Goal: Task Accomplishment & Management: Manage account settings

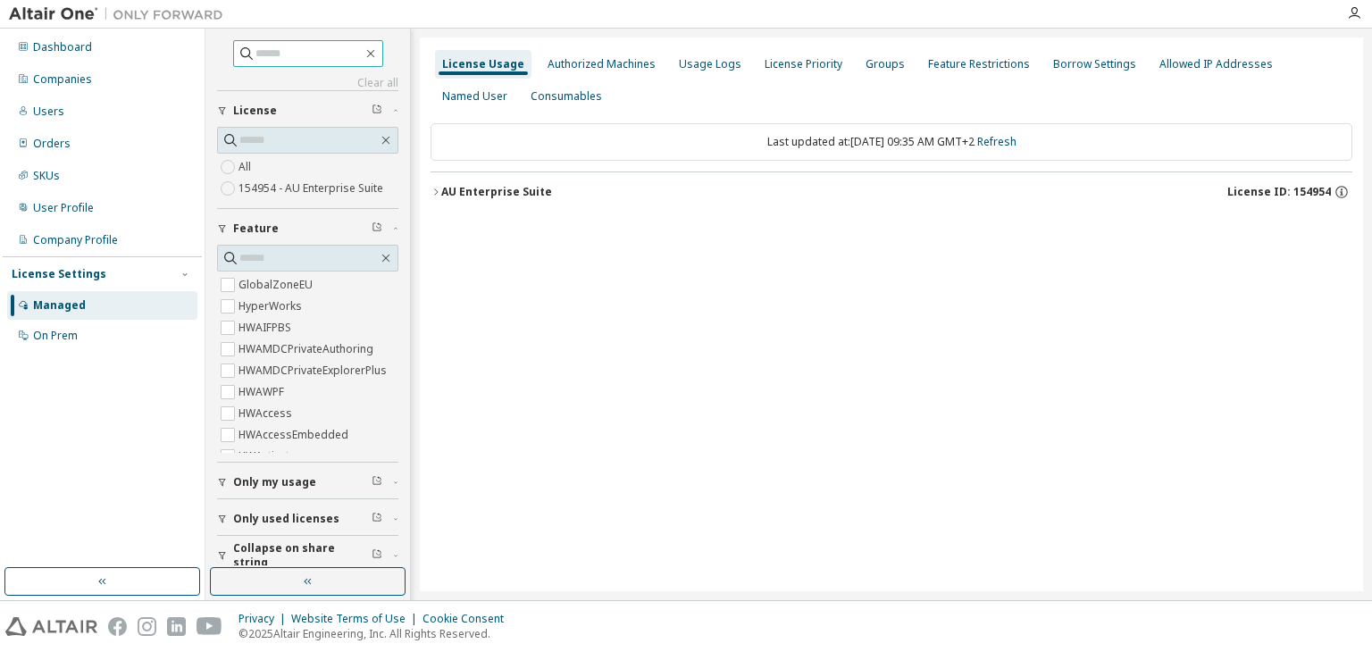
click at [273, 56] on input "text" at bounding box center [309, 54] width 107 height 18
type input "*****"
click at [286, 49] on input "*****" at bounding box center [309, 54] width 107 height 18
drag, startPoint x: 286, startPoint y: 49, endPoint x: 192, endPoint y: 54, distance: 93.9
click at [192, 54] on div "Dashboard Companies Users Orders SKUs User Profile Company Profile License Sett…" at bounding box center [686, 315] width 1372 height 572
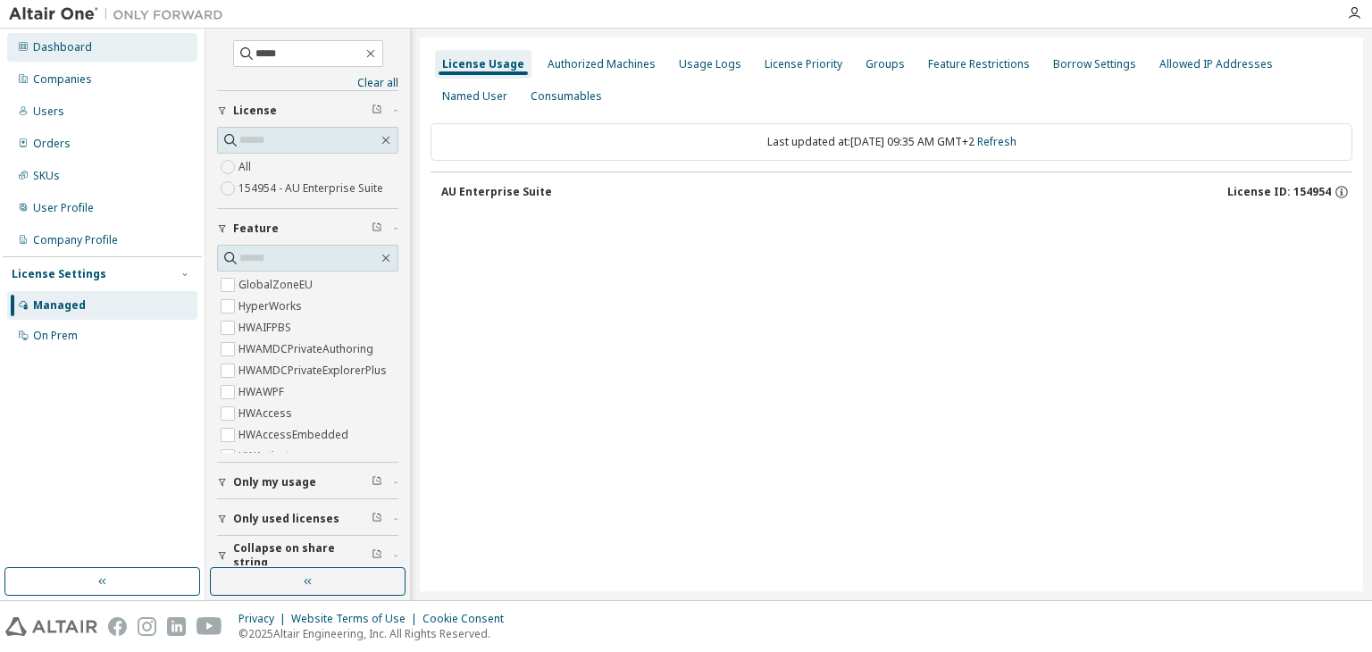
click at [44, 50] on div "Dashboard" at bounding box center [62, 47] width 59 height 14
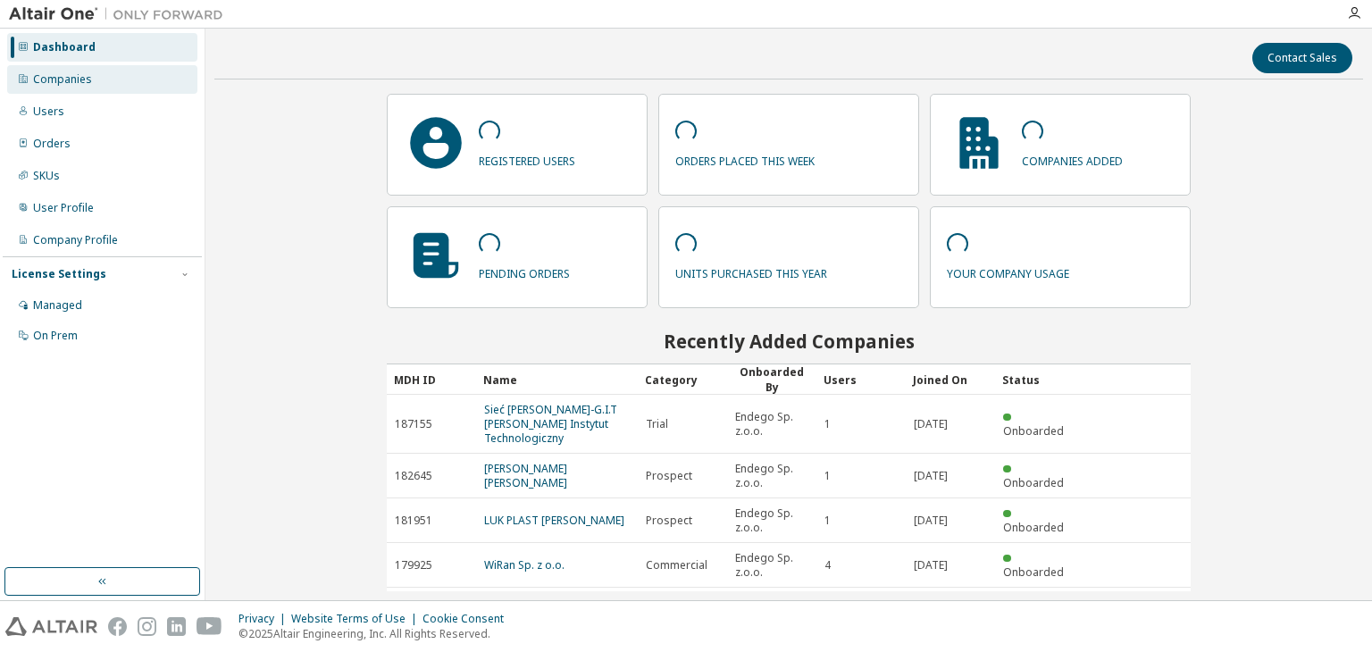
click at [64, 79] on div "Companies" at bounding box center [62, 79] width 59 height 14
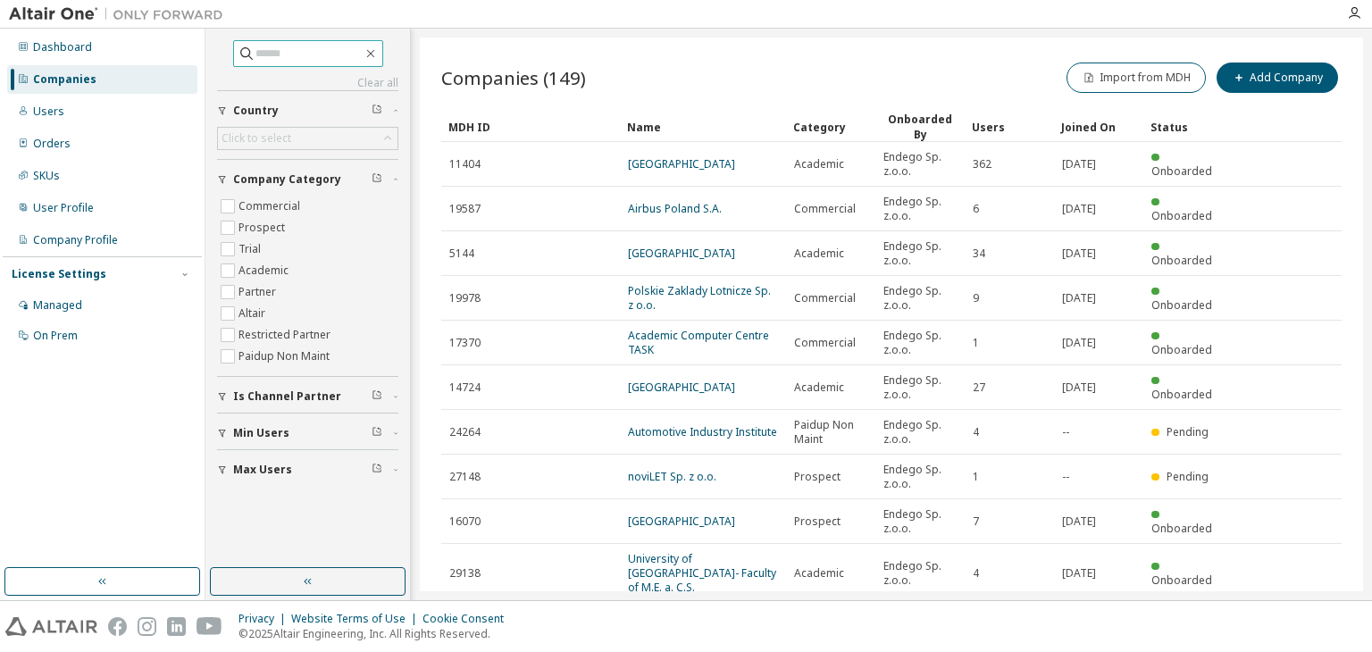
click at [328, 63] on span at bounding box center [308, 53] width 150 height 27
click at [329, 57] on input "text" at bounding box center [309, 54] width 107 height 18
type input "*****"
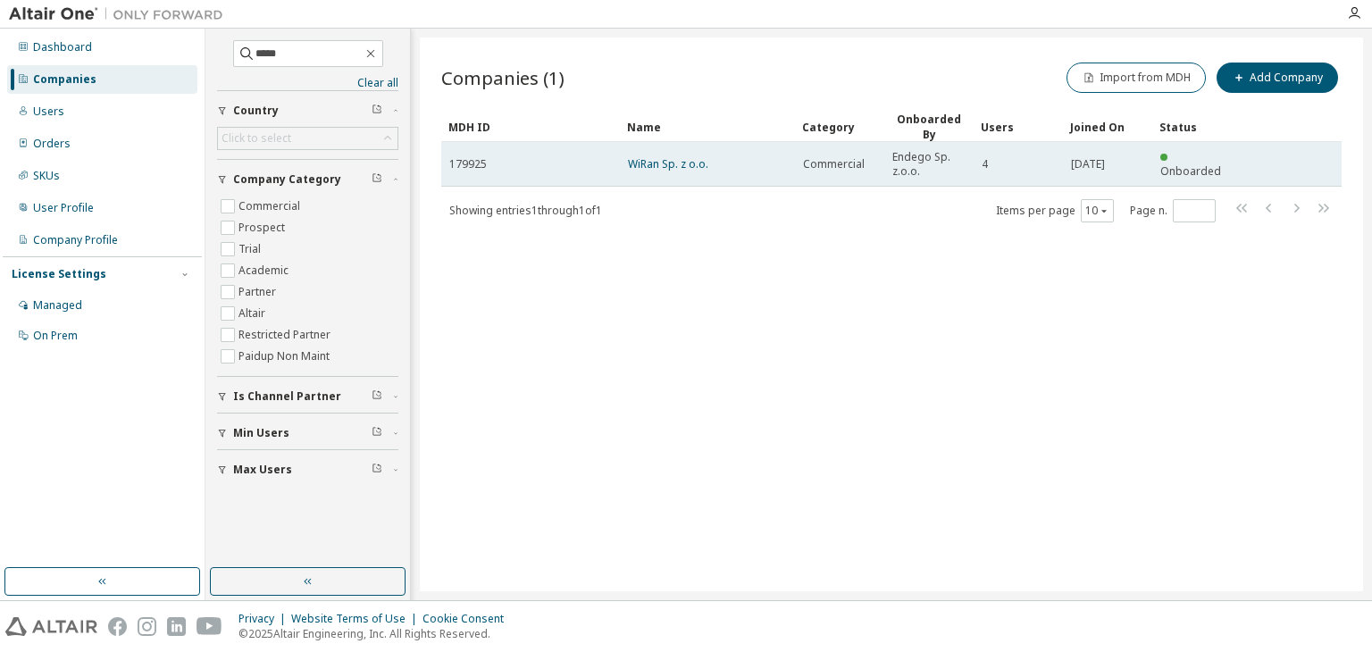
click at [529, 157] on div "179925" at bounding box center [530, 164] width 163 height 14
click at [632, 156] on link "WiRan Sp. z o.o." at bounding box center [668, 163] width 80 height 15
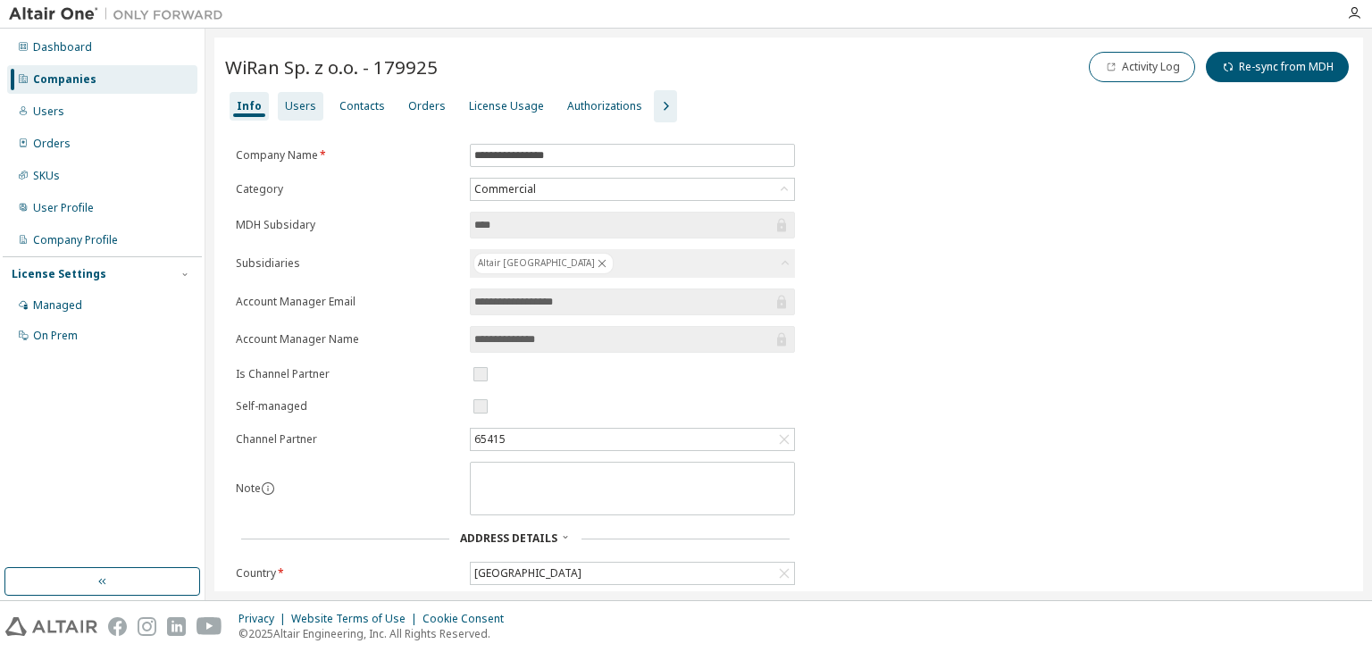
click at [295, 101] on div "Users" at bounding box center [300, 106] width 31 height 14
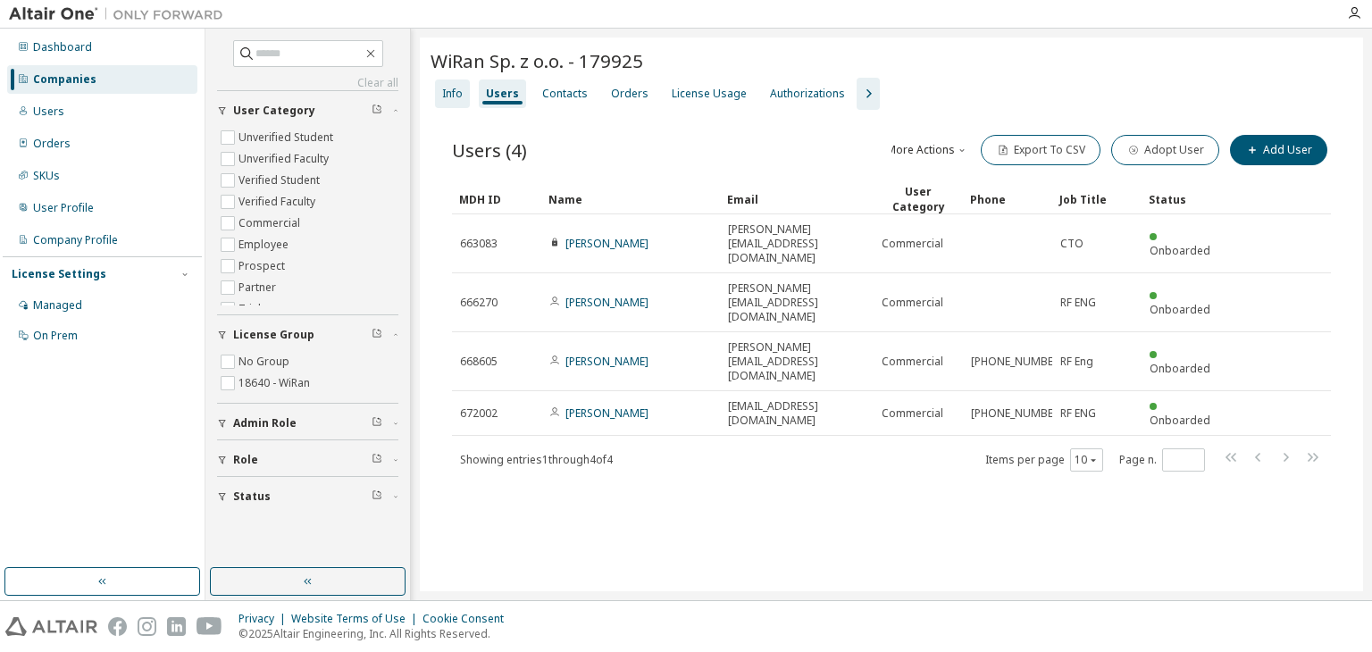
click at [468, 85] on div "Info" at bounding box center [452, 94] width 35 height 29
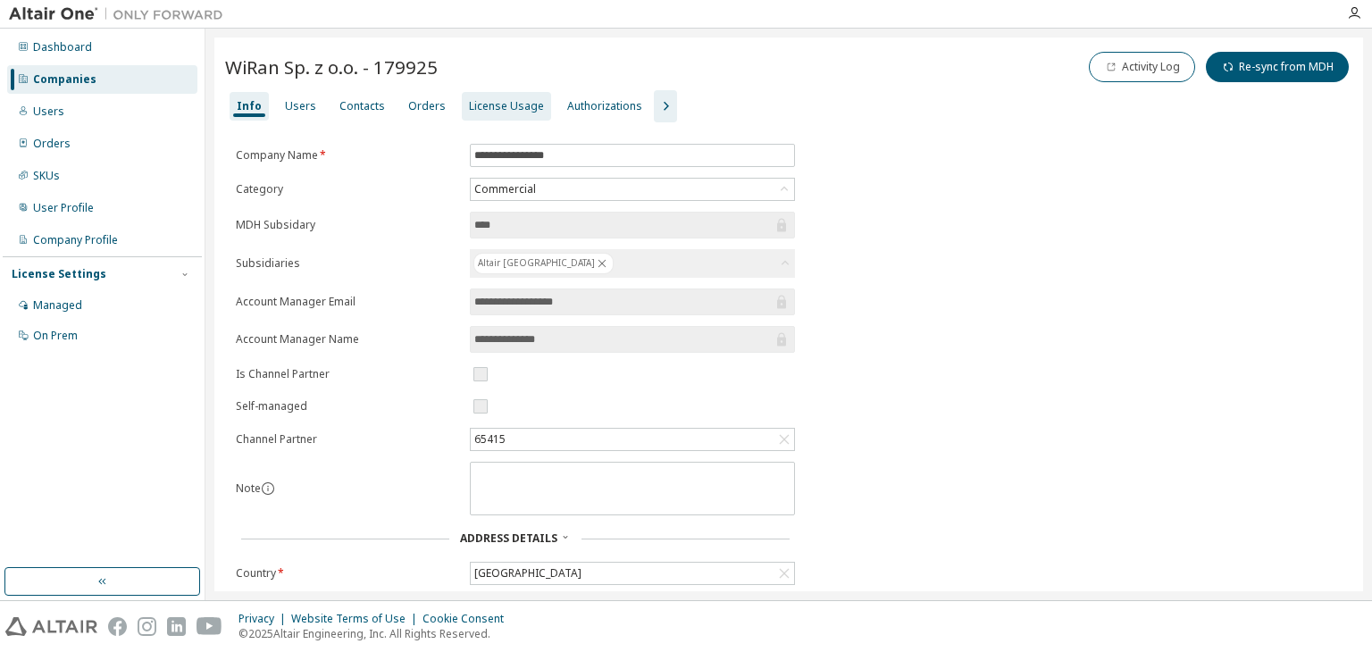
click at [469, 100] on div "License Usage" at bounding box center [506, 106] width 75 height 14
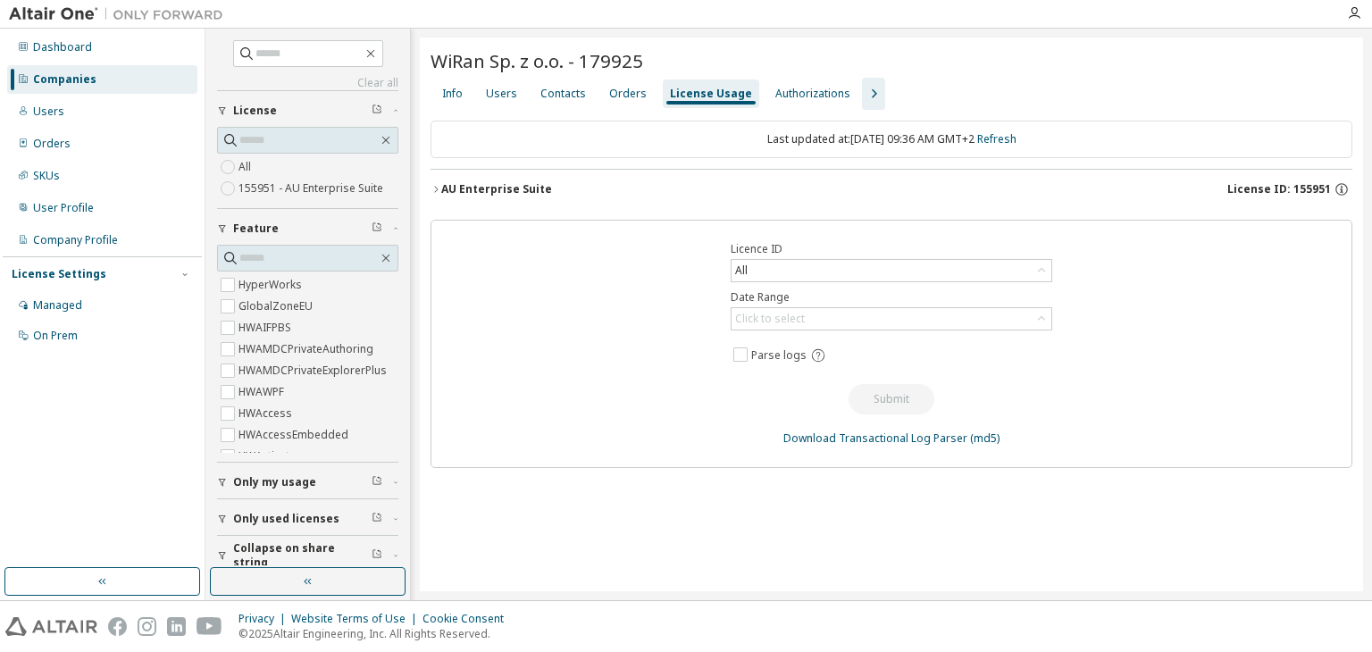
drag, startPoint x: 1295, startPoint y: 185, endPoint x: 1362, endPoint y: 180, distance: 67.2
click at [1362, 180] on div "WiRan Sp. z o.o. - 179925 Clear Load Save Save As Field Operator Value Select f…" at bounding box center [891, 315] width 943 height 554
drag, startPoint x: 1358, startPoint y: 185, endPoint x: 1295, endPoint y: 190, distance: 62.8
click at [1295, 190] on div "WiRan Sp. z o.o. - 179925 Clear Load Save Save As Field Operator Value Select f…" at bounding box center [891, 315] width 943 height 554
copy span "155951"
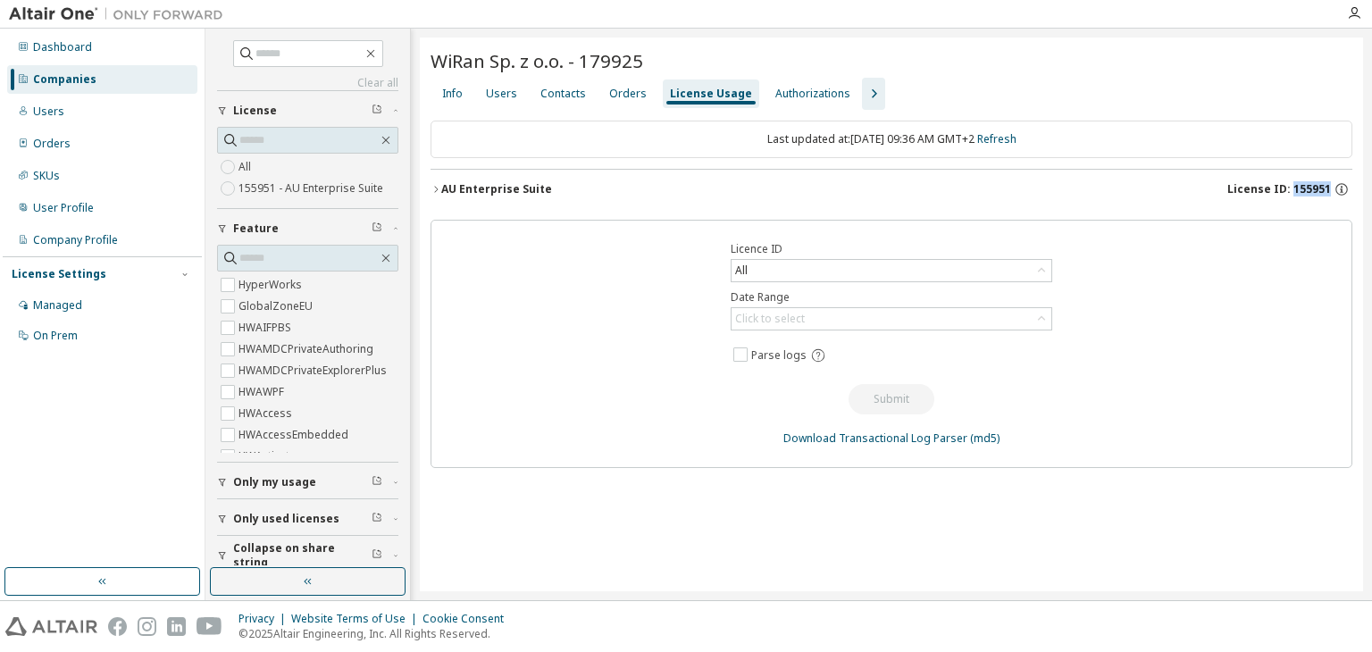
drag, startPoint x: 1186, startPoint y: 195, endPoint x: 1361, endPoint y: 193, distance: 175.1
click at [1361, 193] on div "WiRan Sp. z o.o. - 179925 Clear Load Save Save As Field Operator Value Select f…" at bounding box center [891, 315] width 943 height 554
drag, startPoint x: 1361, startPoint y: 193, endPoint x: 1233, endPoint y: 190, distance: 127.8
click at [1233, 190] on div "WiRan Sp. z o.o. - 179925 Clear Load Save Save As Field Operator Value Select f…" at bounding box center [891, 315] width 943 height 554
copy span "License ID: 155951"
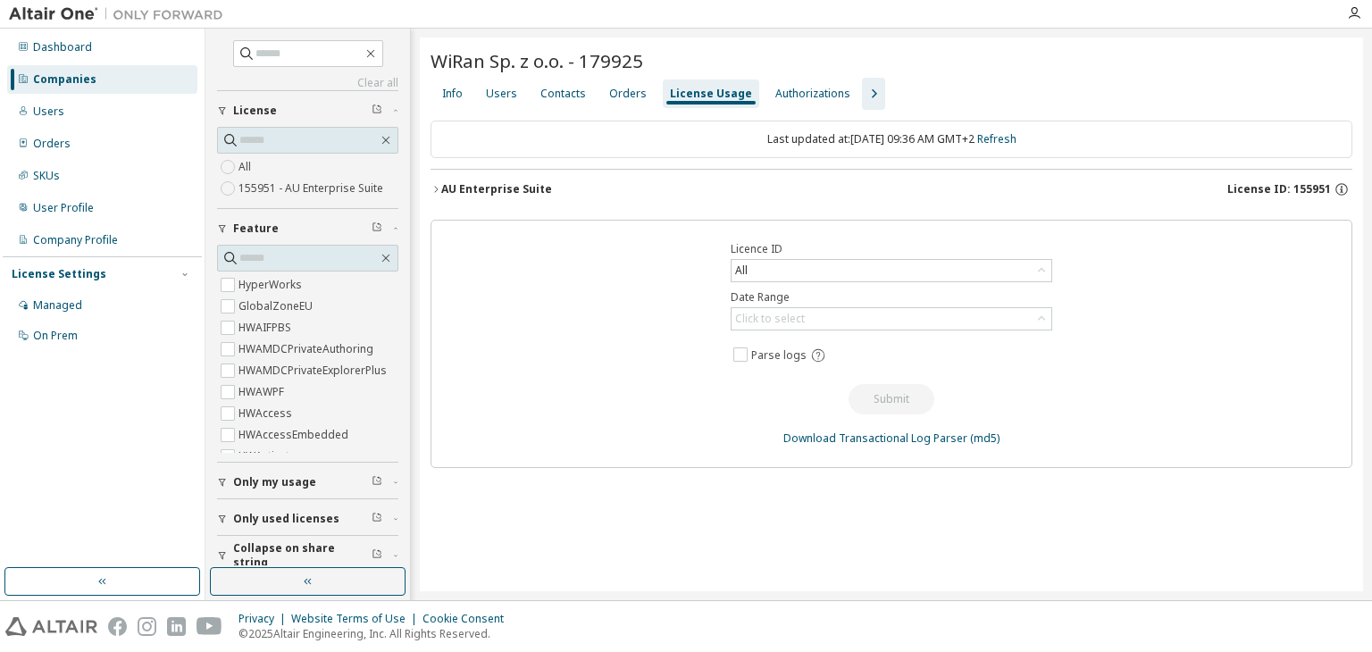
click at [1010, 80] on div "Info Users Contacts Orders License Usage Authorizations" at bounding box center [892, 94] width 922 height 32
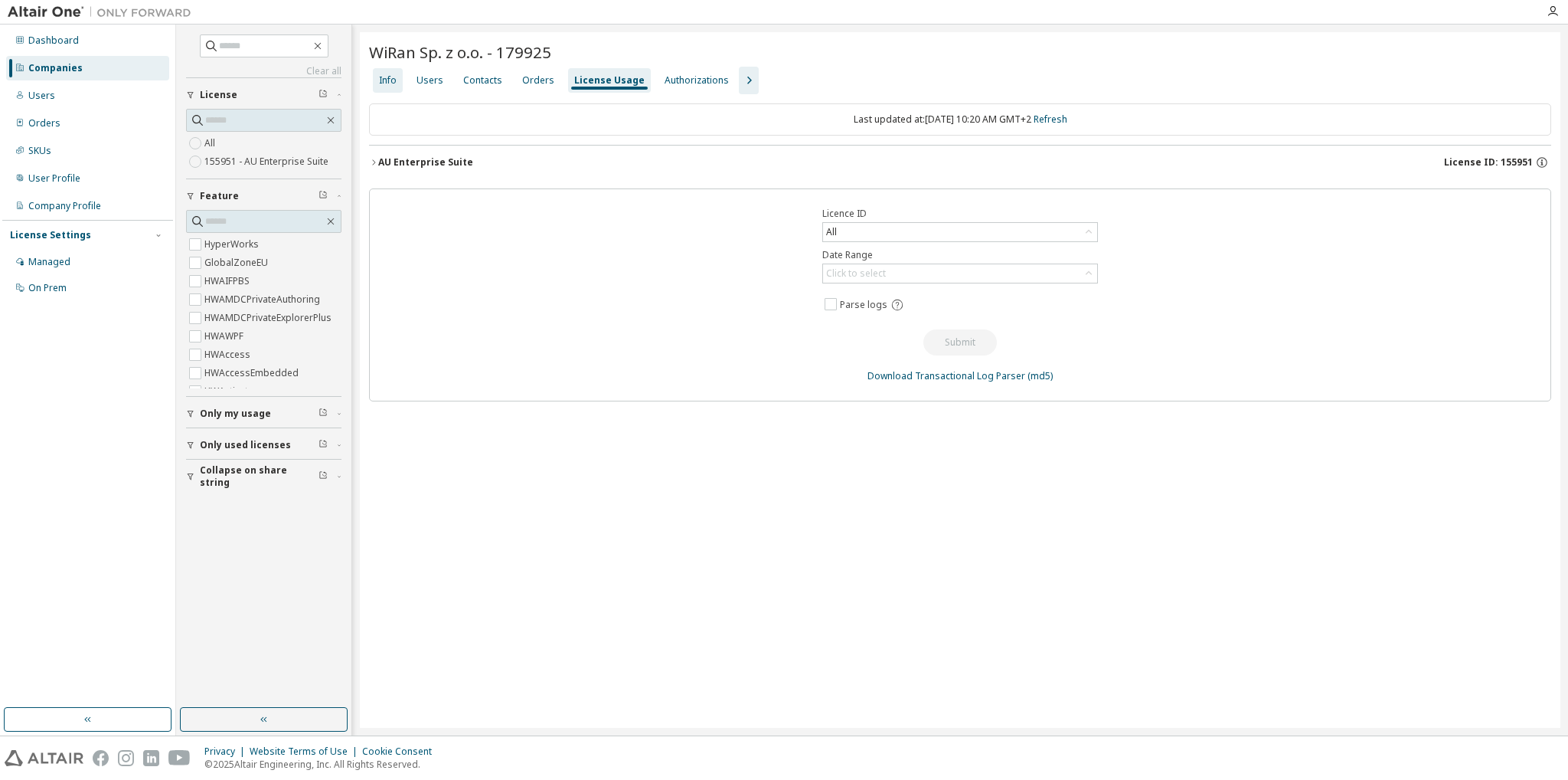
click at [396, 81] on div "Info" at bounding box center [387, 81] width 18 height 12
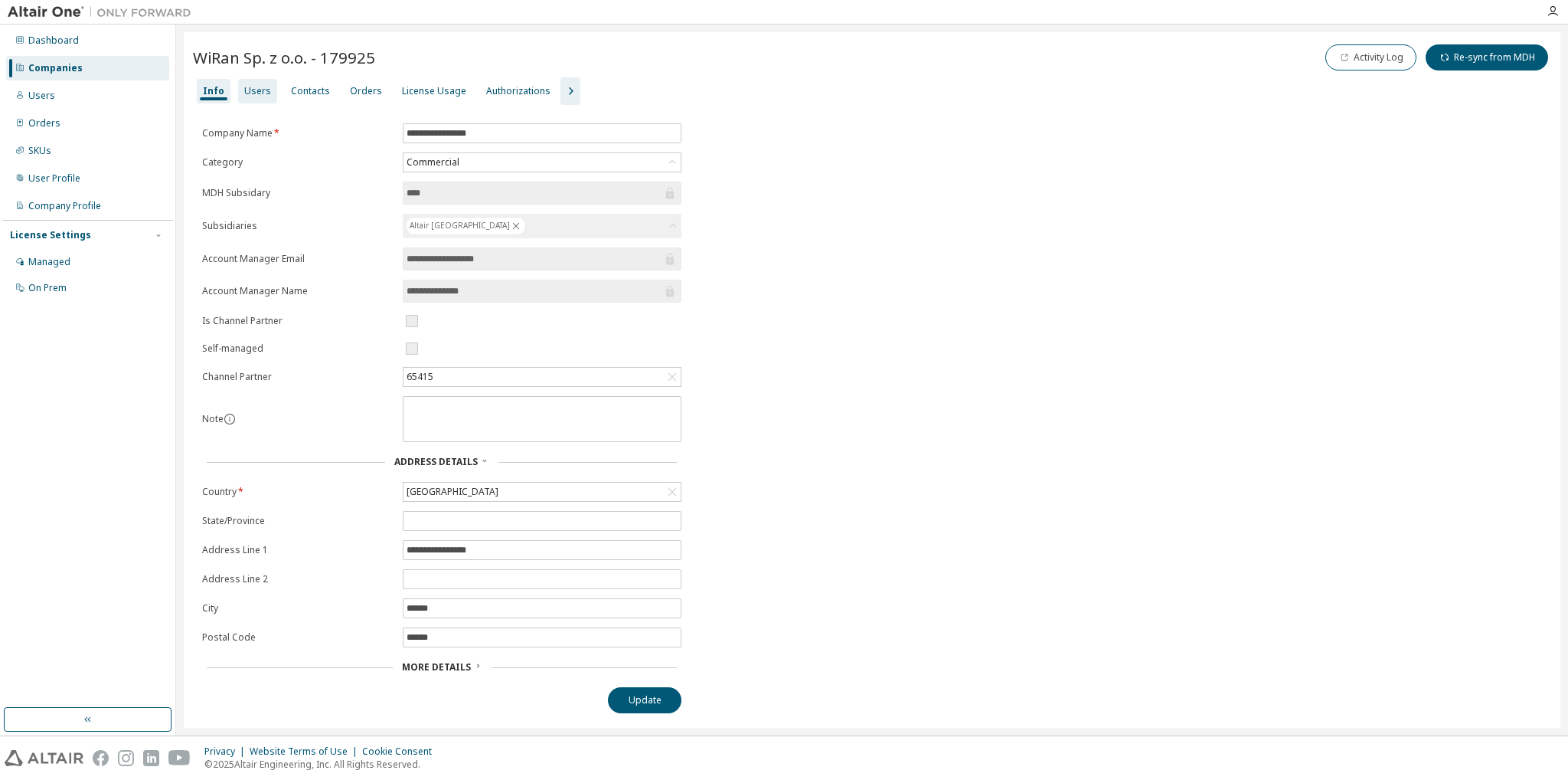
click at [254, 97] on div "Users" at bounding box center [258, 91] width 39 height 25
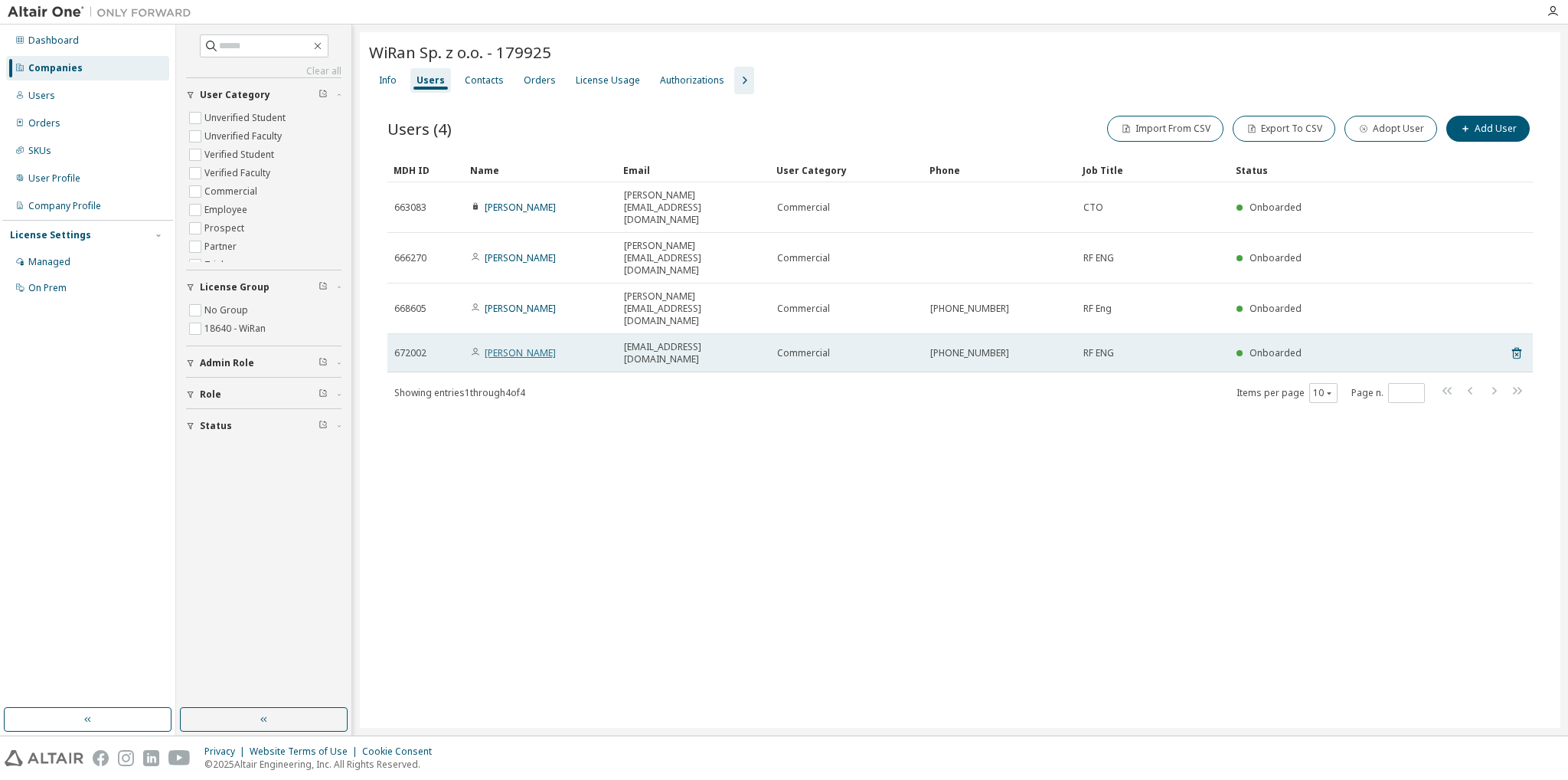
click at [528, 346] on link "[PERSON_NAME]" at bounding box center [520, 352] width 71 height 13
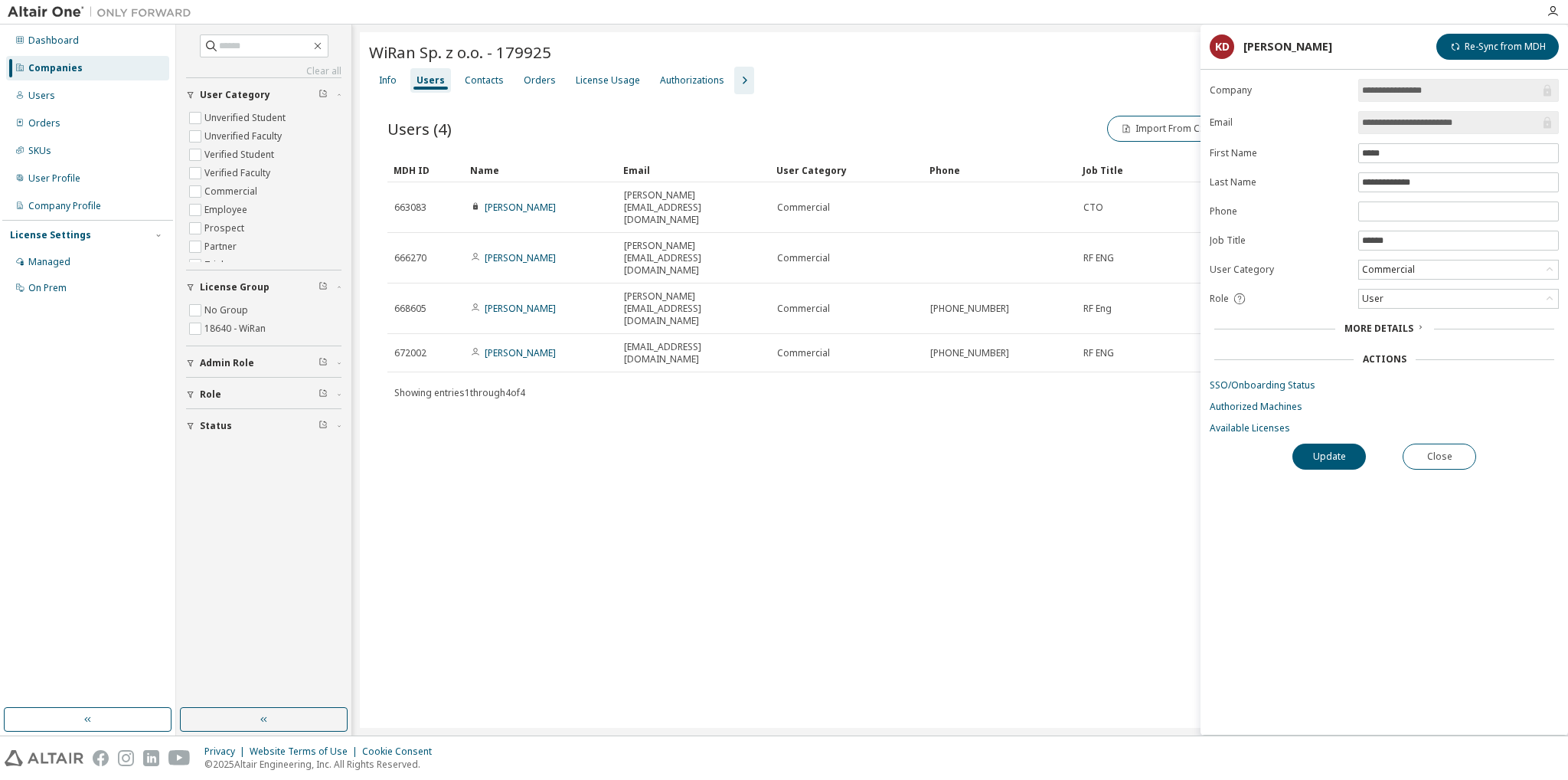
click at [521, 338] on div "Users (4) Import From CSV Export To CSV Adopt User Add User Clear Load Save Sav…" at bounding box center [960, 268] width 1182 height 349
click at [604, 67] on div "Info Users Contacts Orders License Usage Authorizations" at bounding box center [960, 81] width 1182 height 27
click at [604, 72] on div "License Usage" at bounding box center [607, 81] width 76 height 25
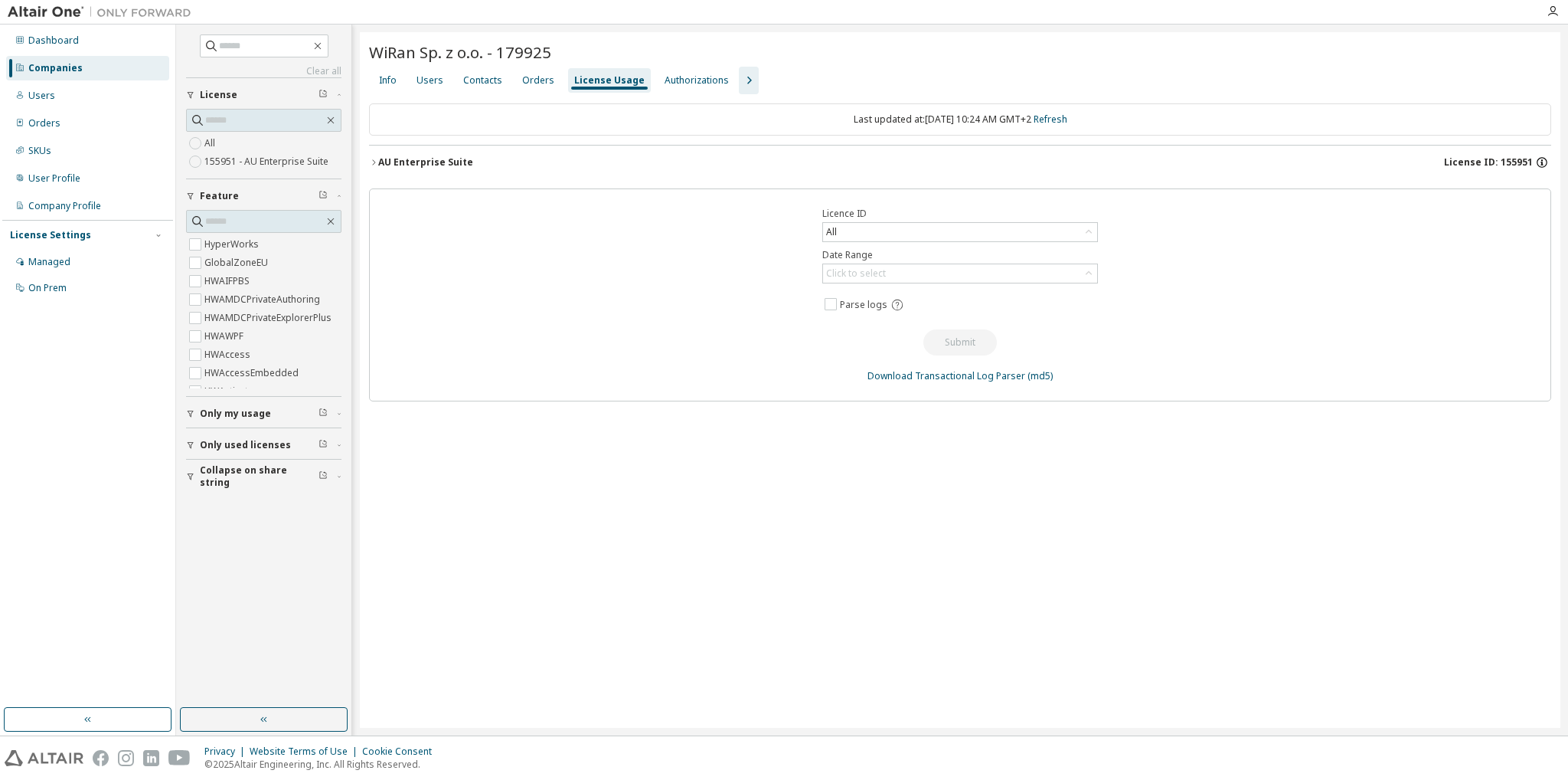
click at [1543, 160] on icon "button" at bounding box center [1541, 162] width 14 height 14
click at [1541, 159] on icon "button" at bounding box center [1541, 160] width 2 height 2
click at [619, 90] on div "License Usage" at bounding box center [609, 81] width 82 height 25
click at [618, 88] on div "License Usage" at bounding box center [609, 81] width 82 height 25
drag, startPoint x: 1443, startPoint y: 157, endPoint x: 1251, endPoint y: 15, distance: 238.8
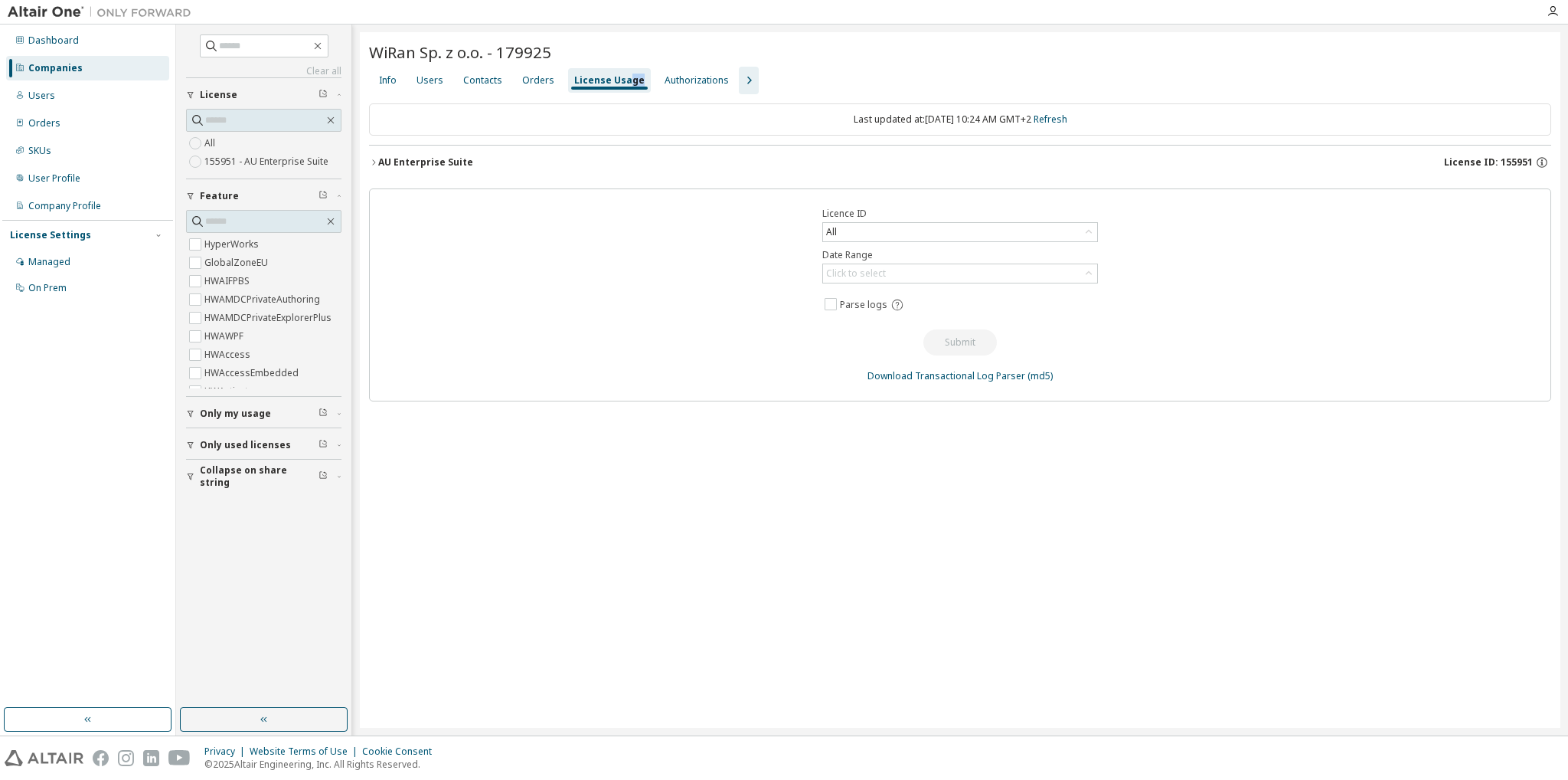
click at [1251, 16] on div "Dashboard Companies Users Orders SKUs User Profile Company Profile License Sett…" at bounding box center [784, 390] width 1568 height 780
click at [589, 81] on div "License Usage" at bounding box center [609, 81] width 70 height 12
click at [464, 80] on div "Contacts" at bounding box center [483, 81] width 39 height 12
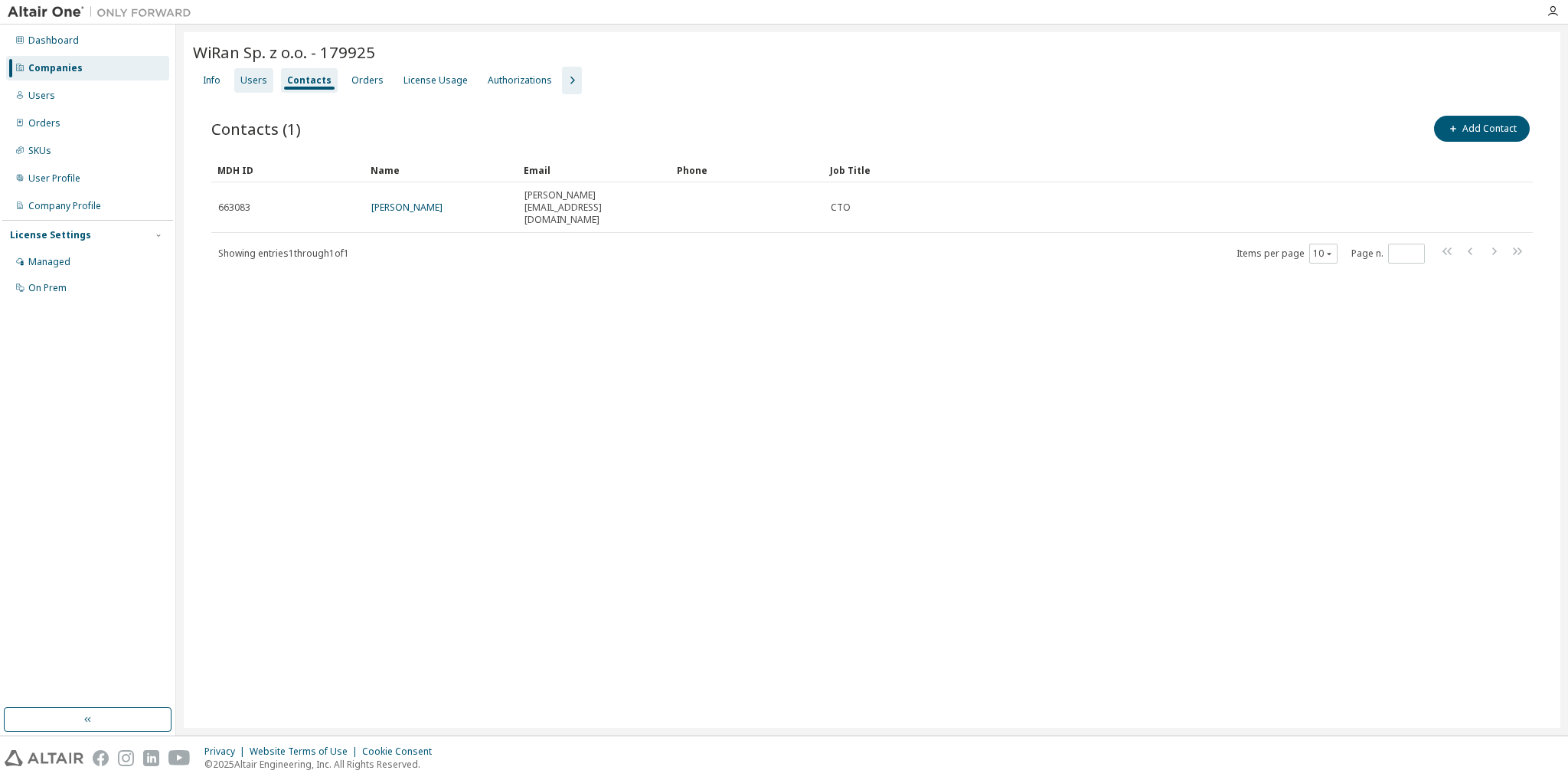
click at [248, 83] on div "Users" at bounding box center [254, 81] width 27 height 12
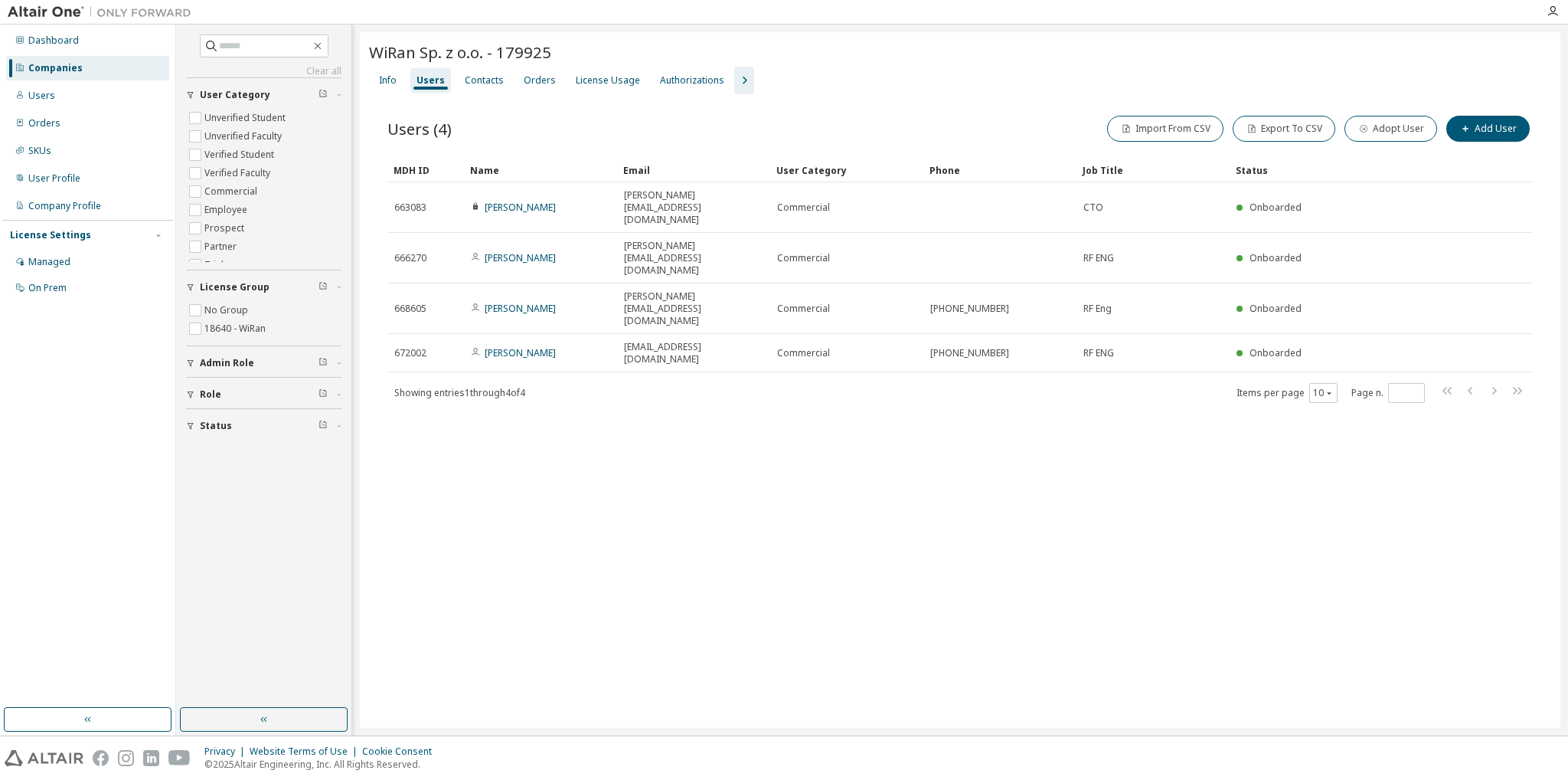
click at [540, 417] on div "WiRan Sp. z o.o. - 179925 Clear Load Save Save As Field Operator Value Select f…" at bounding box center [960, 380] width 1200 height 695
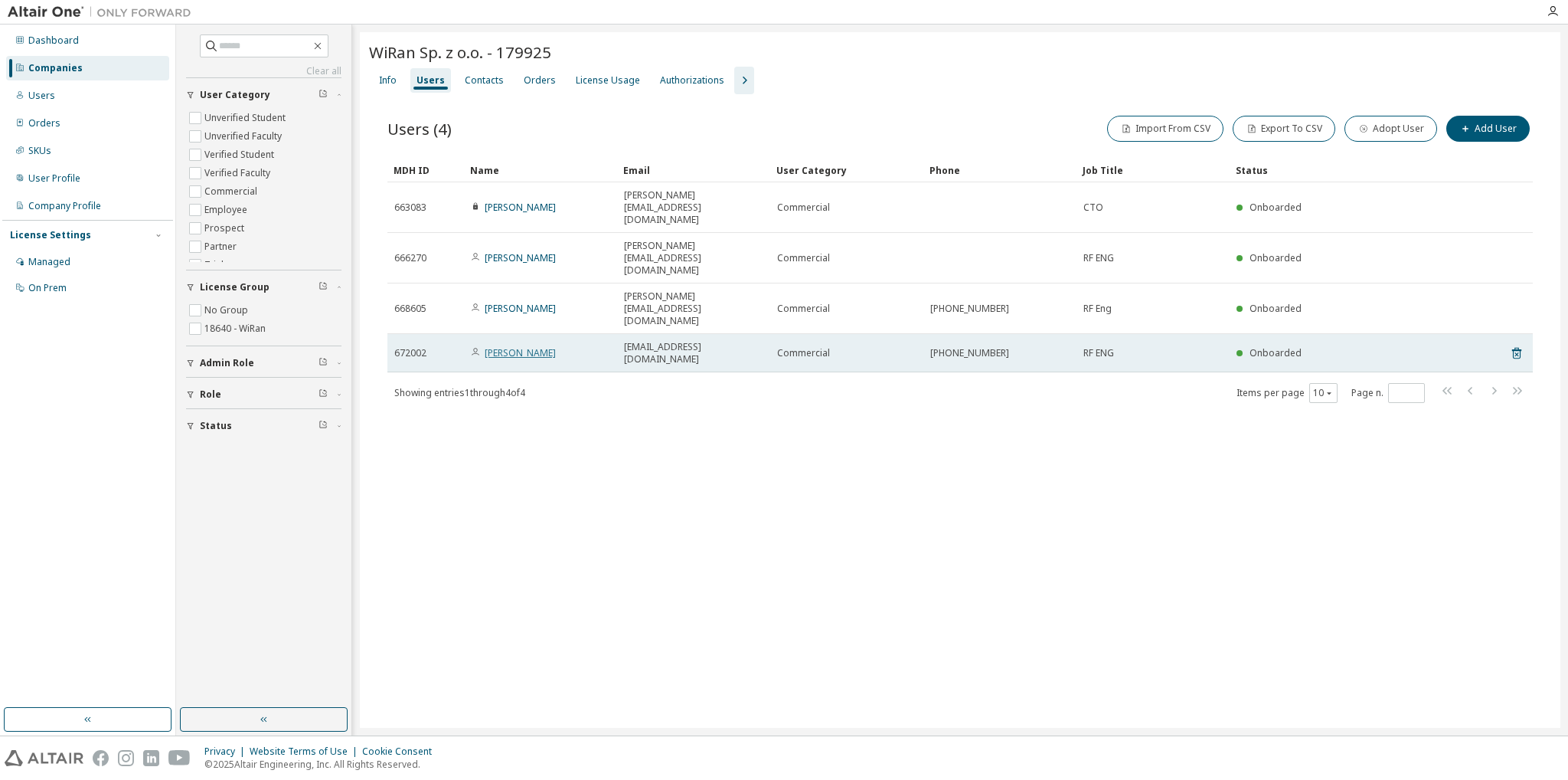
click at [549, 346] on link "[PERSON_NAME]" at bounding box center [520, 352] width 71 height 13
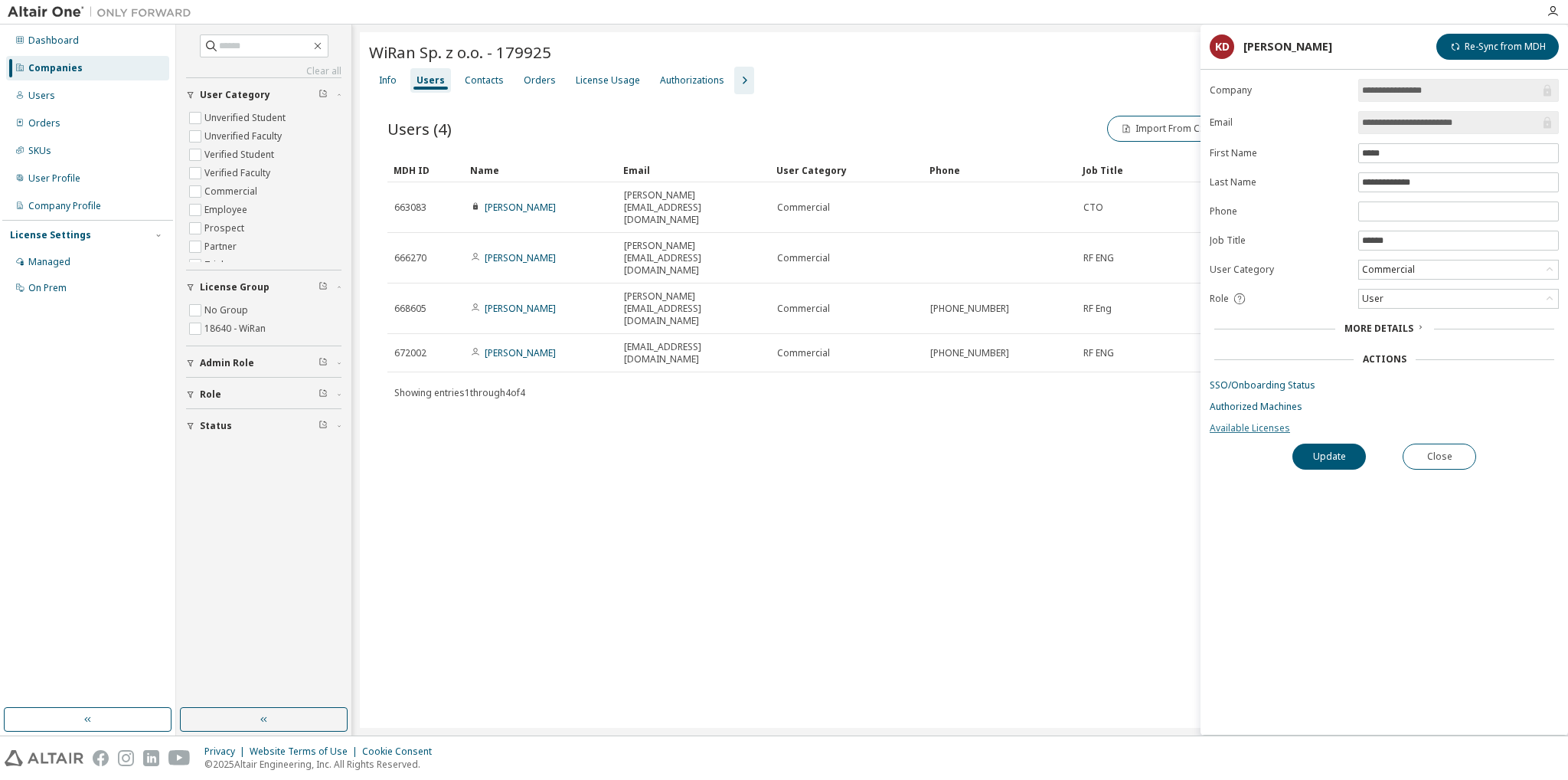
click at [1234, 427] on link "Available Licenses" at bounding box center [1384, 428] width 349 height 12
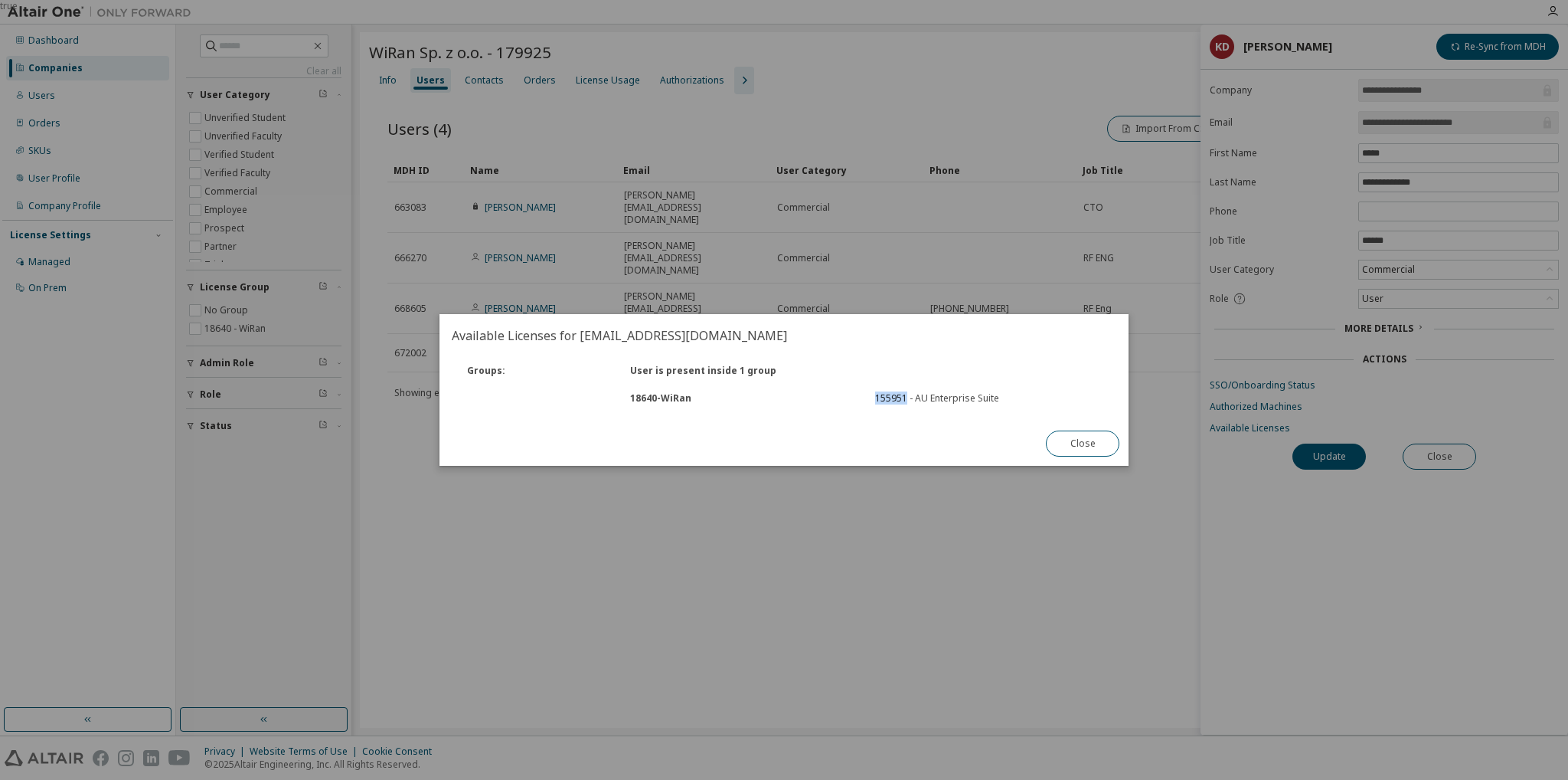
drag, startPoint x: 907, startPoint y: 399, endPoint x: 867, endPoint y: 404, distance: 40.3
click at [867, 404] on div "155951 - AU Enterprise Suite" at bounding box center [988, 398] width 245 height 12
click at [940, 399] on div "155951 - AU Enterprise Suite" at bounding box center [988, 398] width 226 height 12
click at [1074, 435] on button "Close" at bounding box center [1082, 443] width 74 height 26
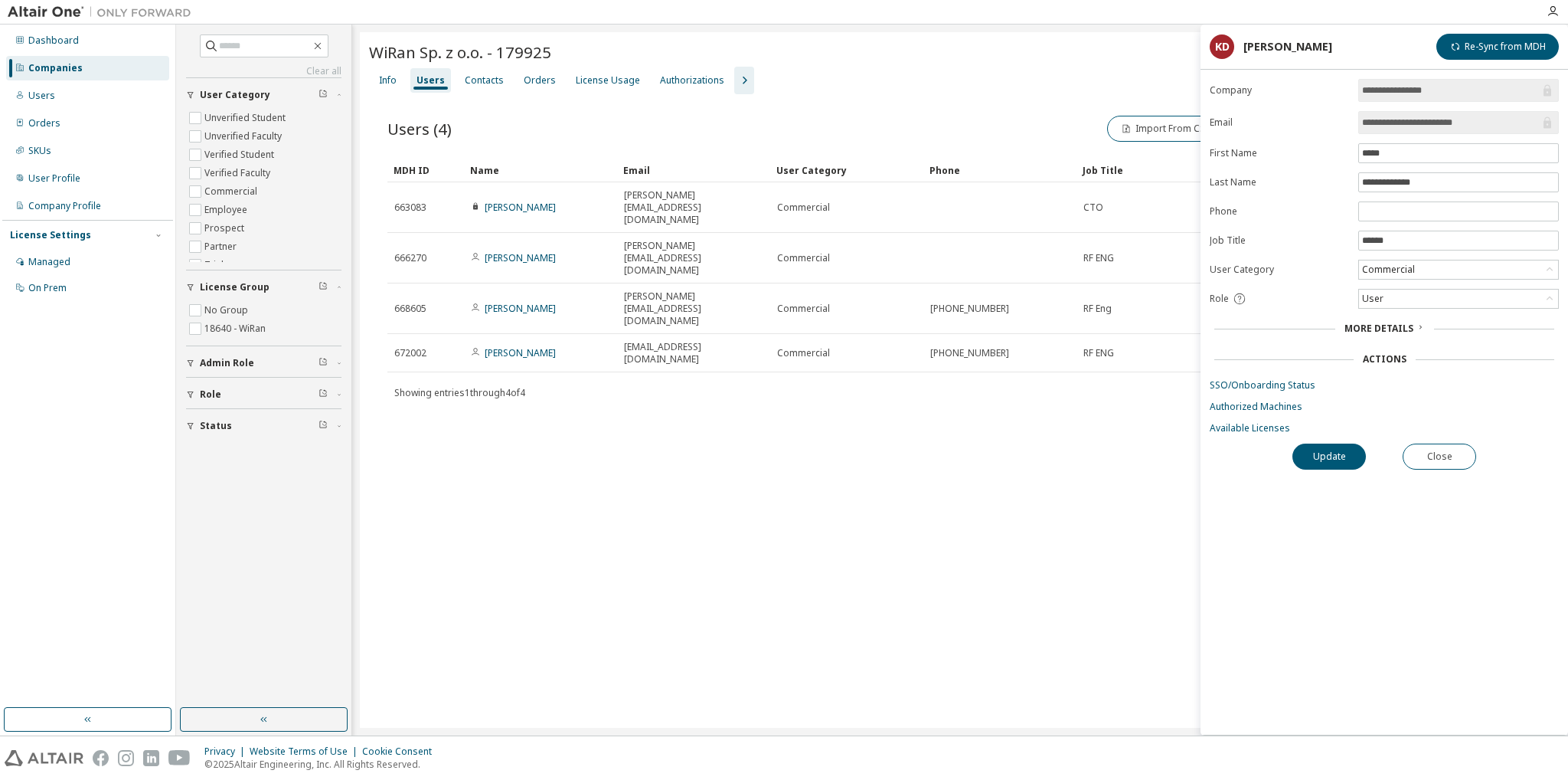
click at [1026, 480] on div "WiRan Sp. z o.o. - 179925 Clear Load Save Save As Field Operator Value Select f…" at bounding box center [960, 380] width 1200 height 695
click at [1097, 370] on div "WiRan Sp. z o.o. - 179925 Clear Load Save Save As Field Operator Value Select f…" at bounding box center [960, 380] width 1200 height 695
click at [594, 75] on div "License Usage" at bounding box center [607, 81] width 64 height 12
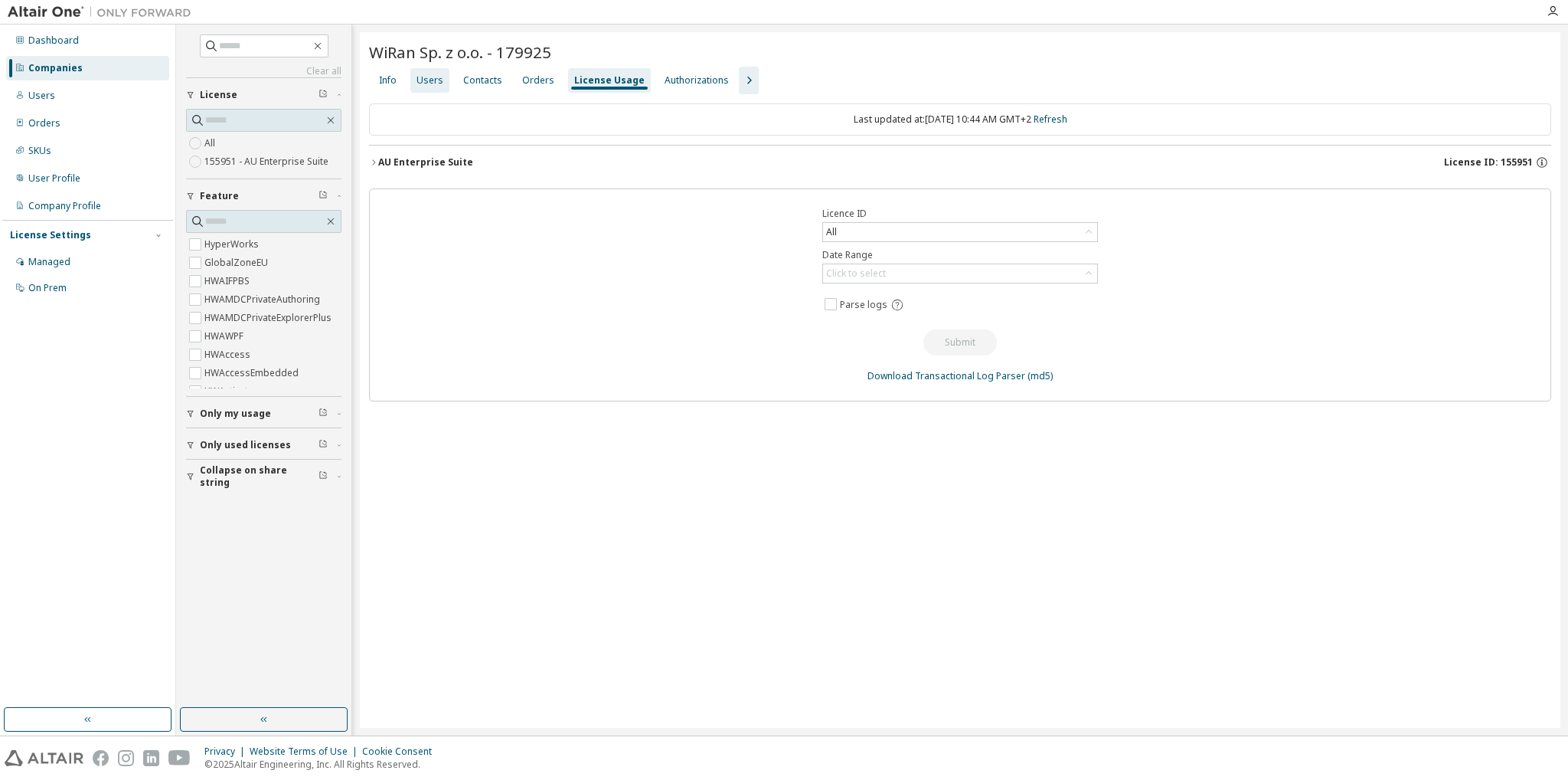
click at [438, 76] on div "Users" at bounding box center [429, 81] width 27 height 12
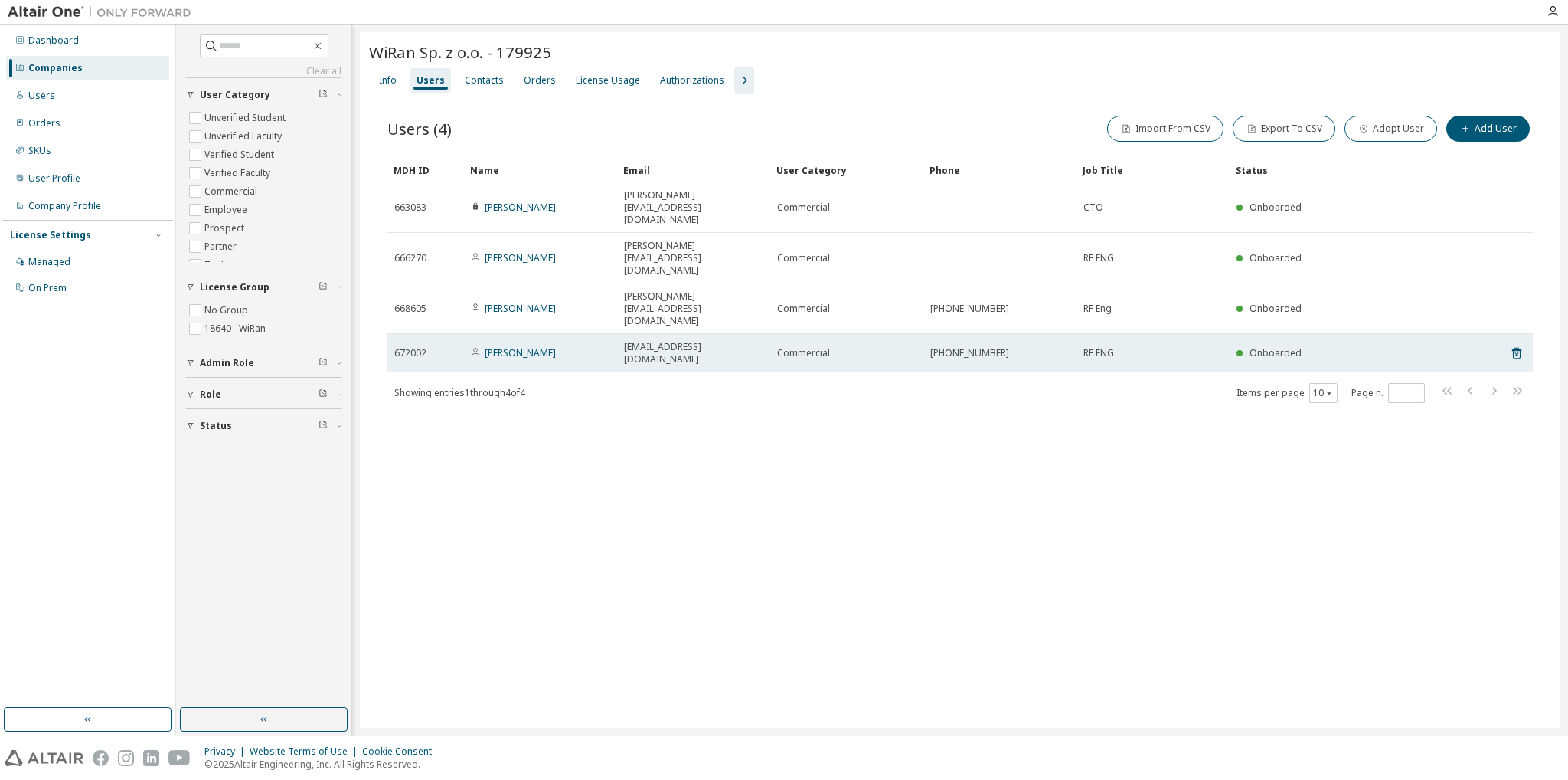
drag, startPoint x: 592, startPoint y: 283, endPoint x: 478, endPoint y: 285, distance: 114.0
click at [478, 347] on div "[PERSON_NAME]" at bounding box center [540, 353] width 140 height 12
click at [554, 346] on link "[PERSON_NAME]" at bounding box center [520, 352] width 71 height 13
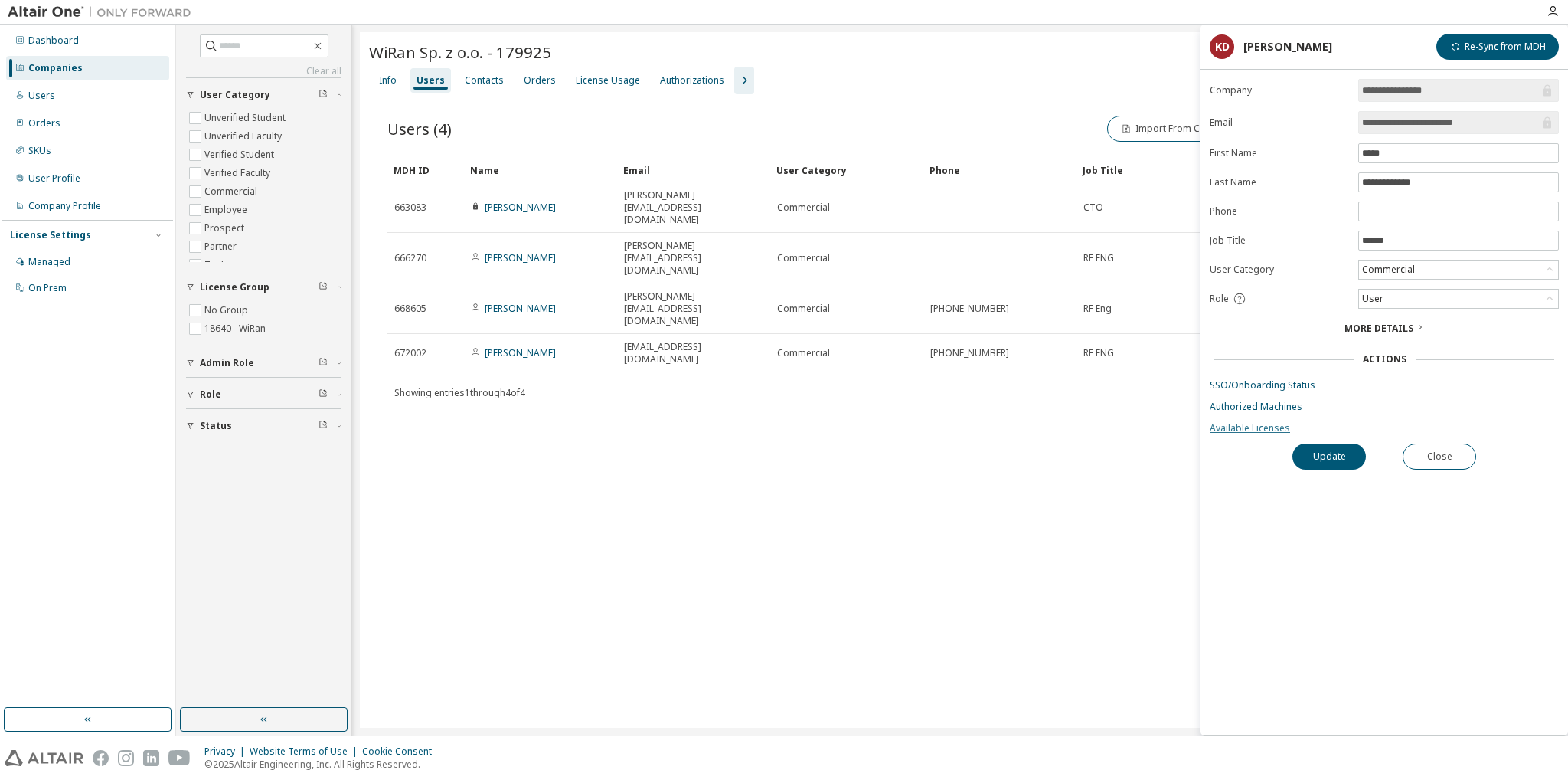
click at [1255, 422] on link "Available Licenses" at bounding box center [1384, 428] width 349 height 12
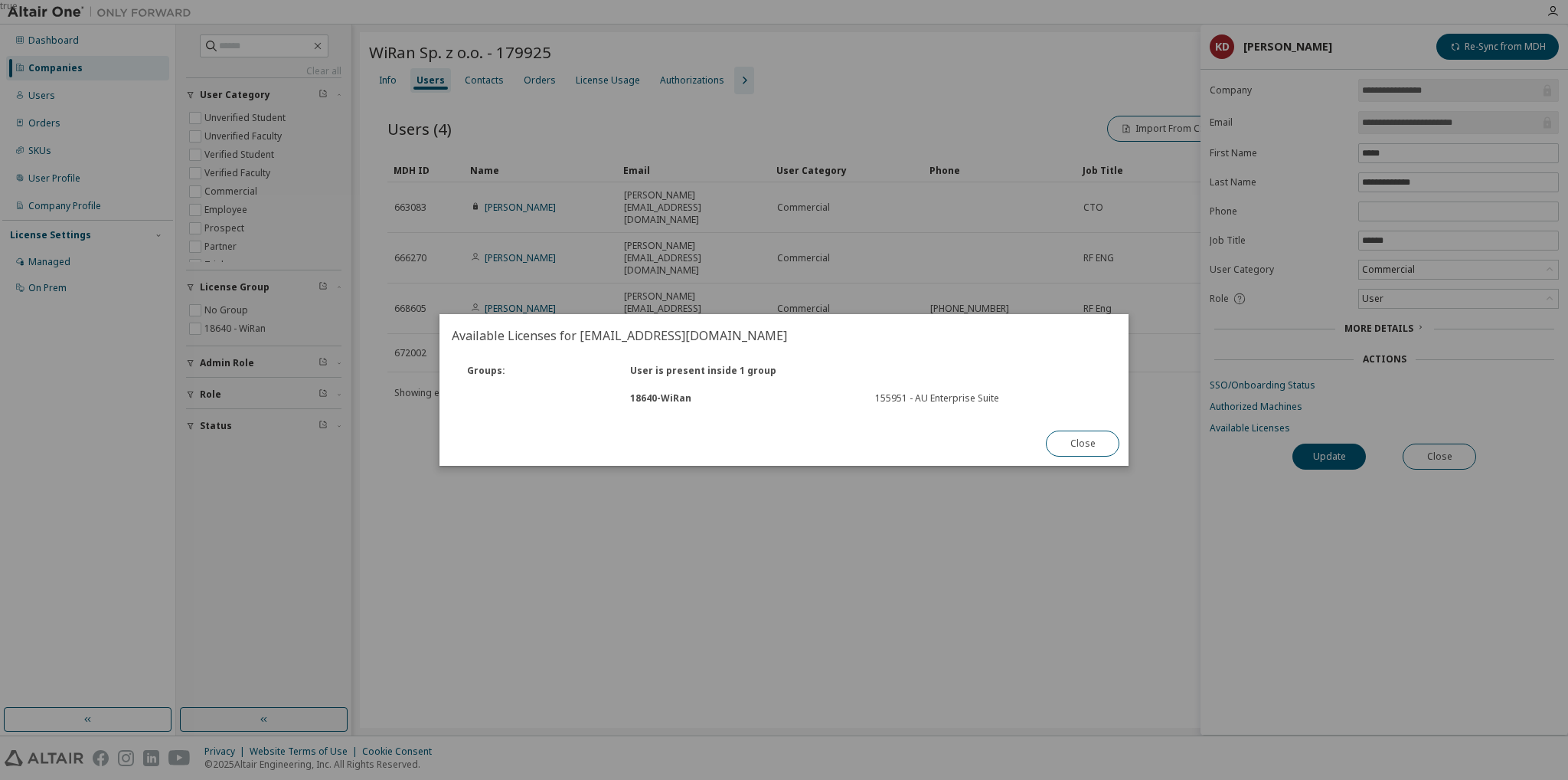
drag, startPoint x: 976, startPoint y: 592, endPoint x: 1033, endPoint y: 405, distance: 195.5
click at [976, 592] on div "true" at bounding box center [784, 390] width 1568 height 780
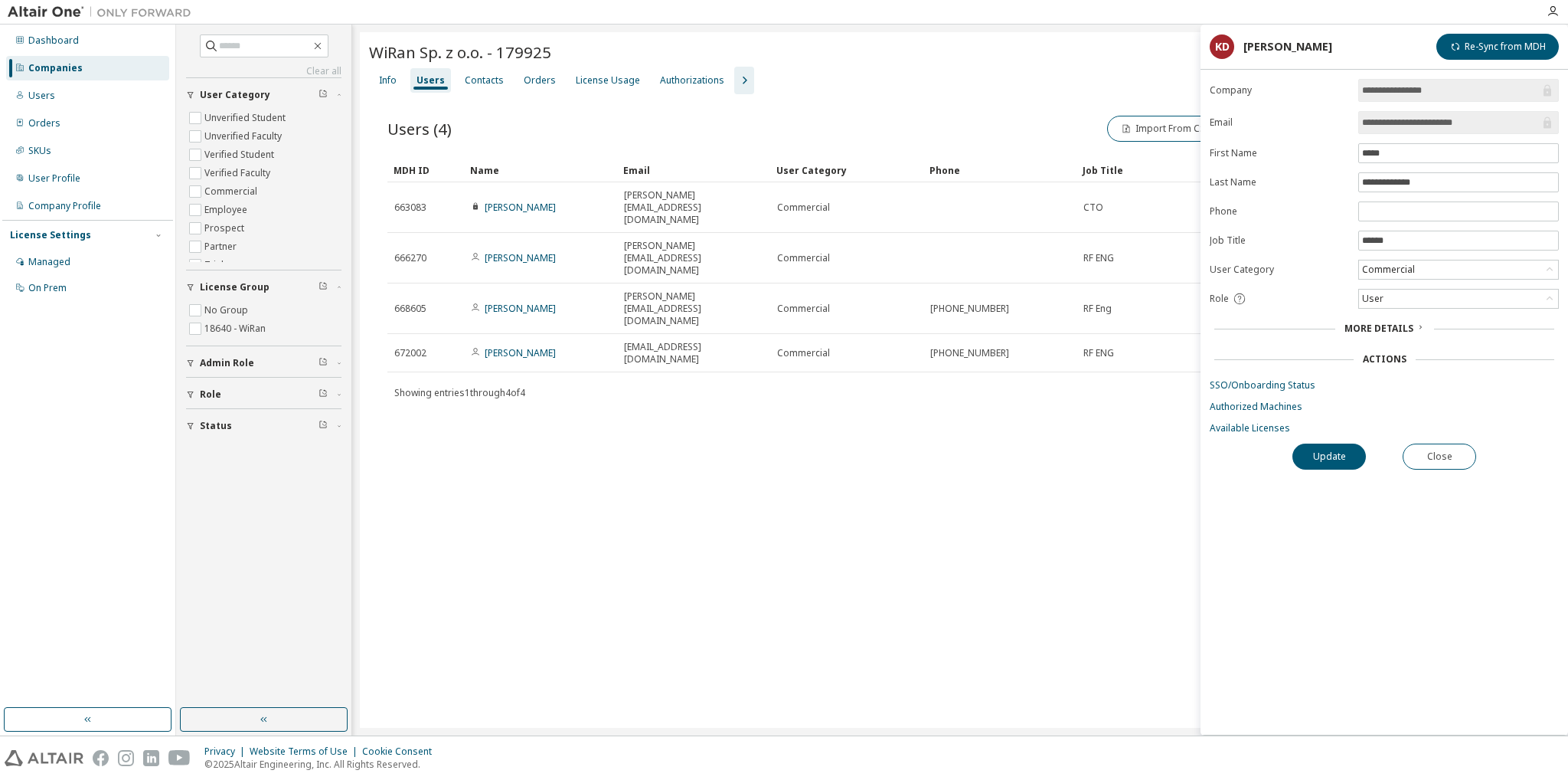
click at [600, 506] on div "WiRan Sp. z o.o. - 179925 Clear Load Save Save As Field Operator Value Select f…" at bounding box center [960, 380] width 1200 height 695
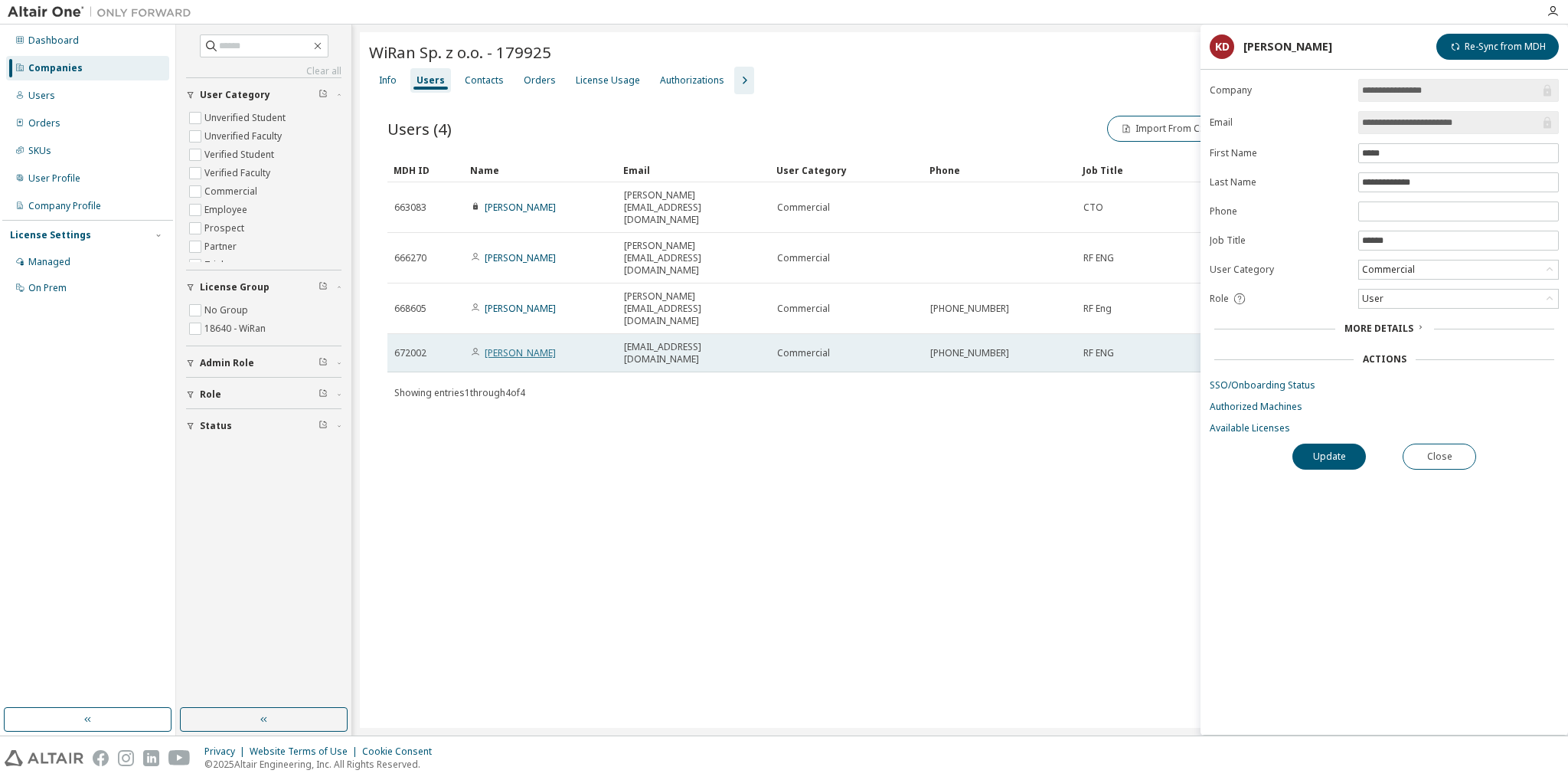
click at [554, 346] on link "[PERSON_NAME]" at bounding box center [520, 352] width 71 height 13
click at [551, 346] on link "[PERSON_NAME]" at bounding box center [520, 352] width 71 height 13
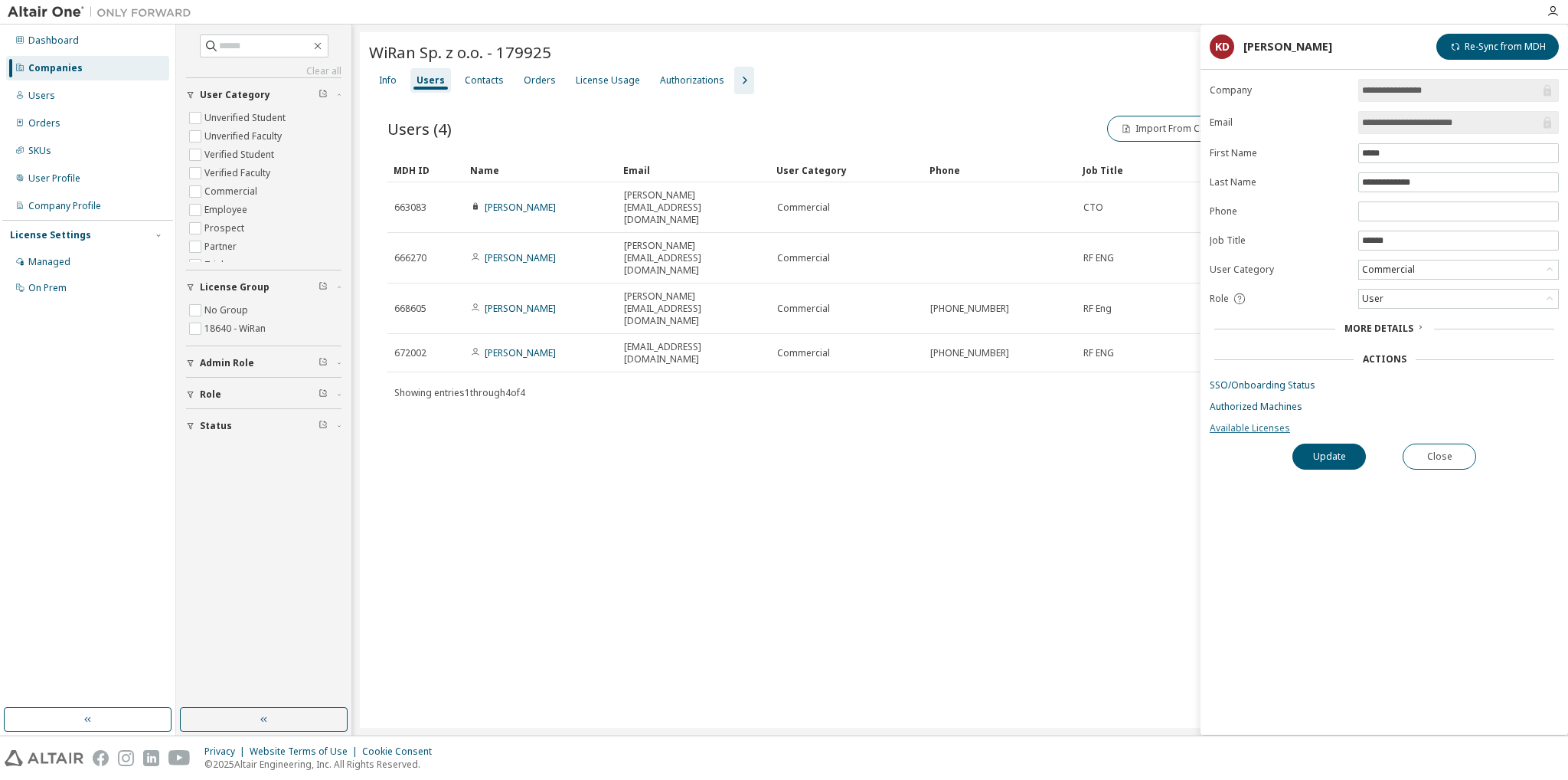
click at [1259, 426] on link "Available Licenses" at bounding box center [1384, 428] width 349 height 12
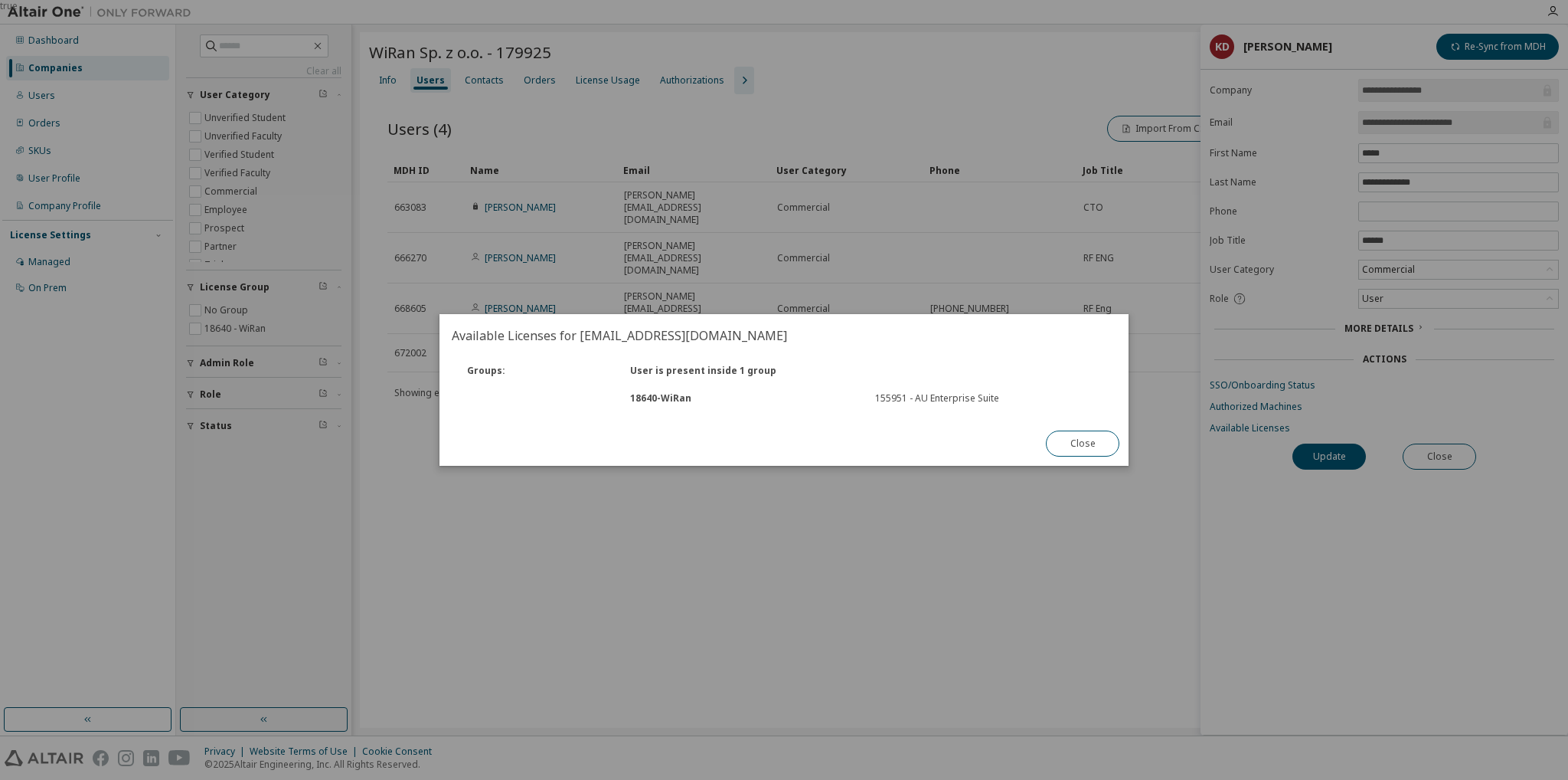
click at [895, 600] on div "true" at bounding box center [784, 390] width 1568 height 780
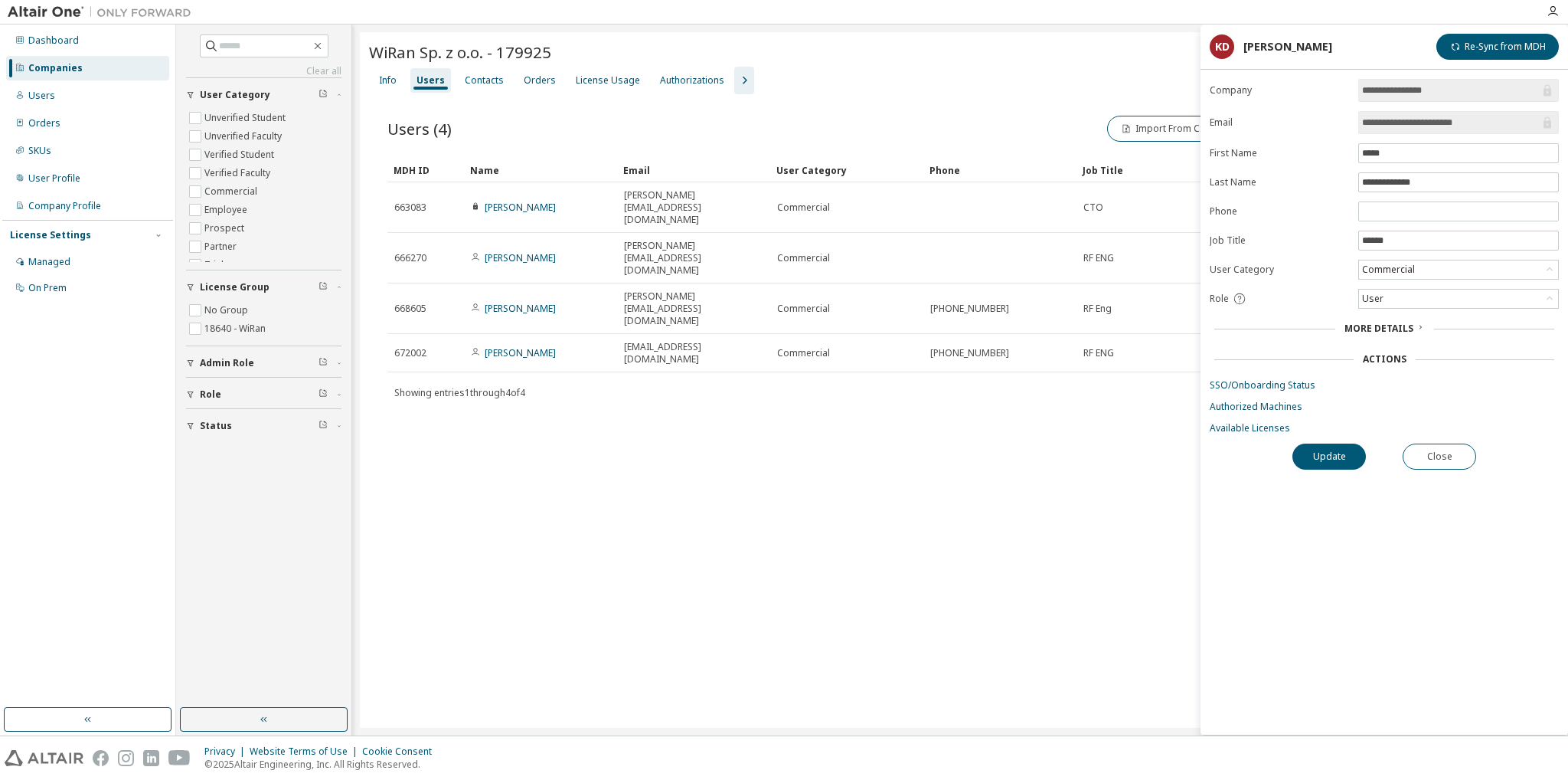
click at [909, 416] on div "WiRan Sp. z o.o. - 179925 Clear Load Save Save As Field Operator Value Select f…" at bounding box center [960, 380] width 1200 height 695
click at [1031, 470] on div "WiRan Sp. z o.o. - 179925 Clear Load Save Save As Field Operator Value Select f…" at bounding box center [960, 380] width 1200 height 695
drag, startPoint x: 1076, startPoint y: 558, endPoint x: 1068, endPoint y: 565, distance: 10.6
click at [1076, 557] on div "WiRan Sp. z o.o. - 179925 Clear Load Save Save As Field Operator Value Select f…" at bounding box center [960, 380] width 1200 height 695
click at [962, 356] on div "Users (4) Import From CSV Export To CSV Adopt User Add User Clear Load Save Sav…" at bounding box center [960, 268] width 1182 height 349
